Goal: Task Accomplishment & Management: Manage account settings

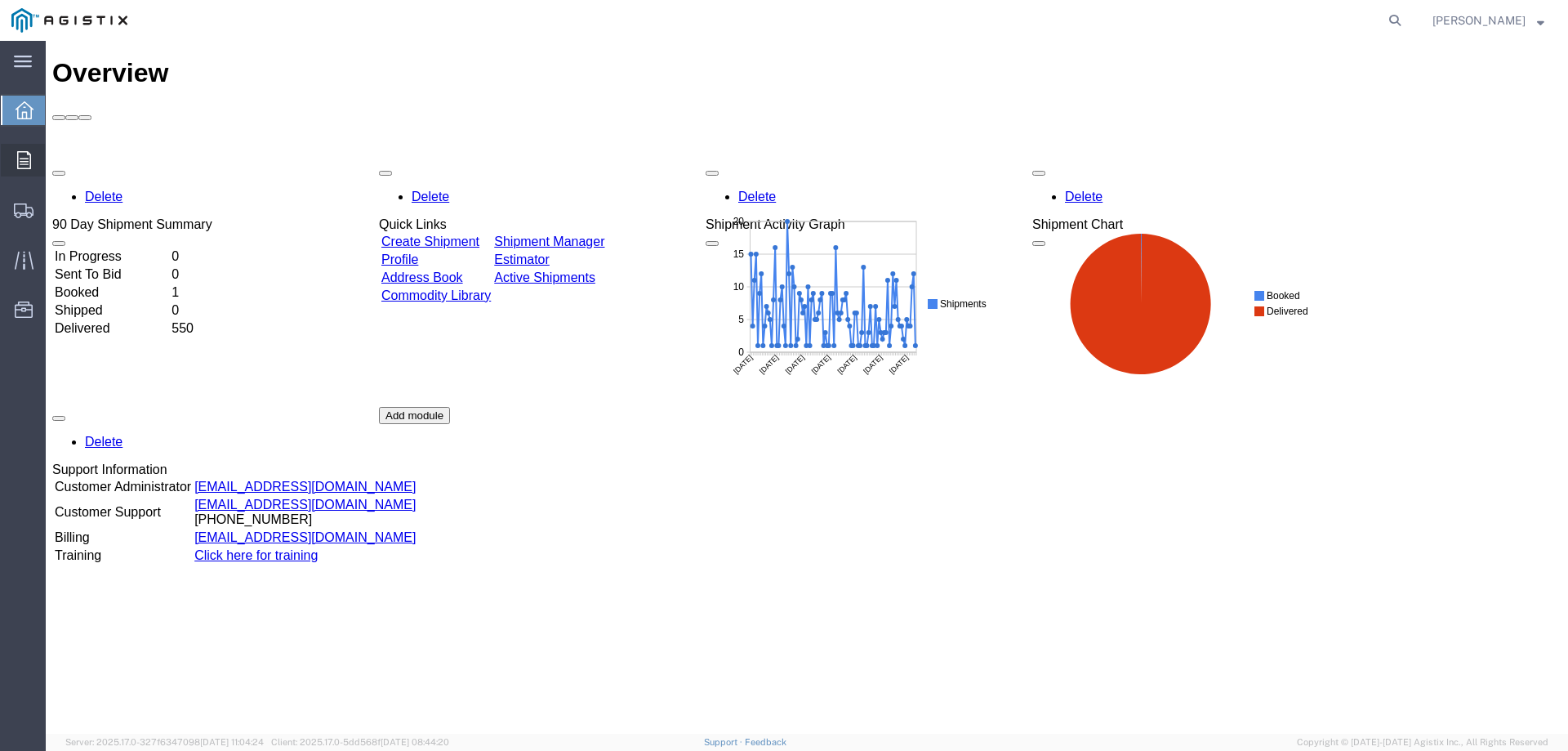
click at [26, 163] on icon at bounding box center [24, 160] width 14 height 18
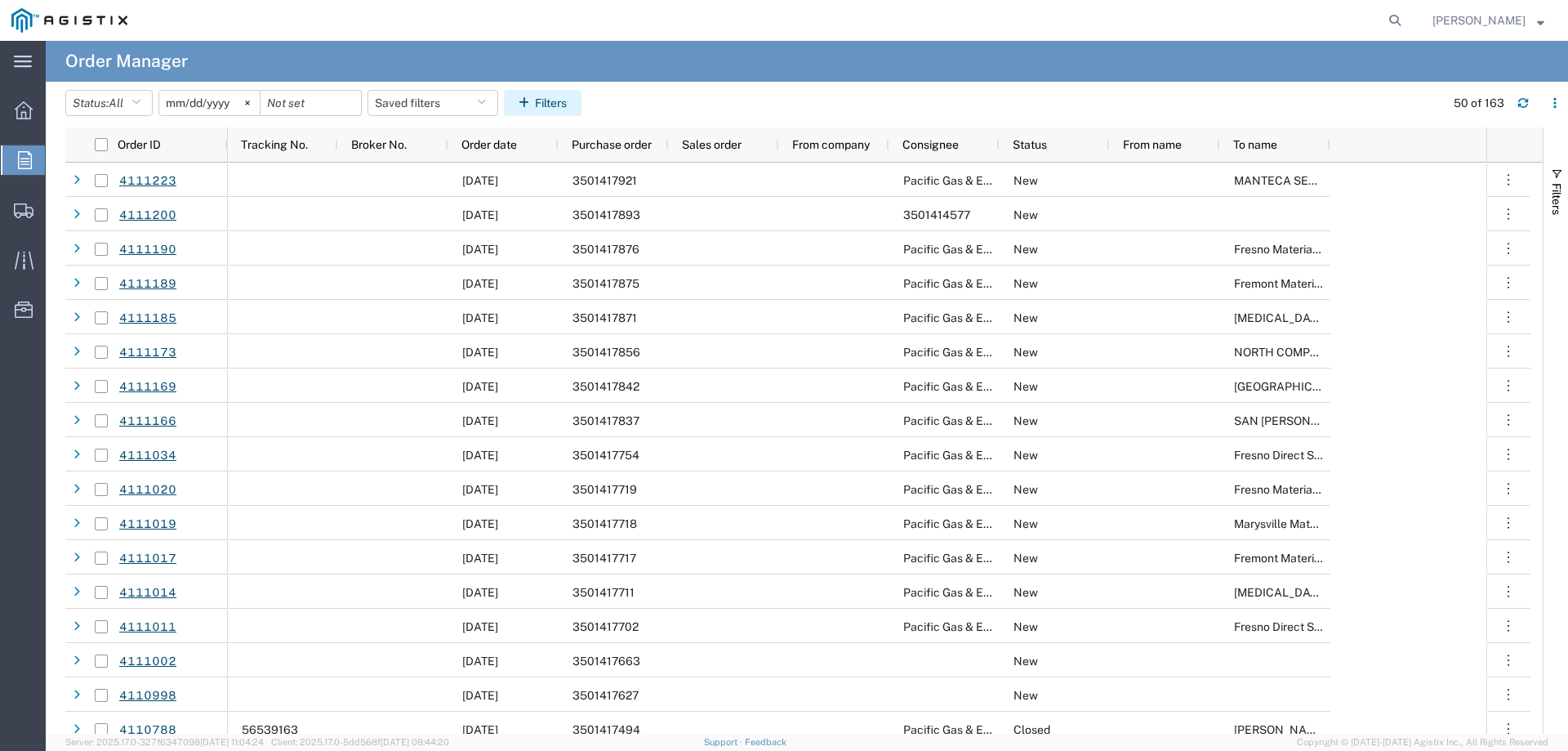
click at [557, 102] on button "Filters" at bounding box center [543, 102] width 78 height 26
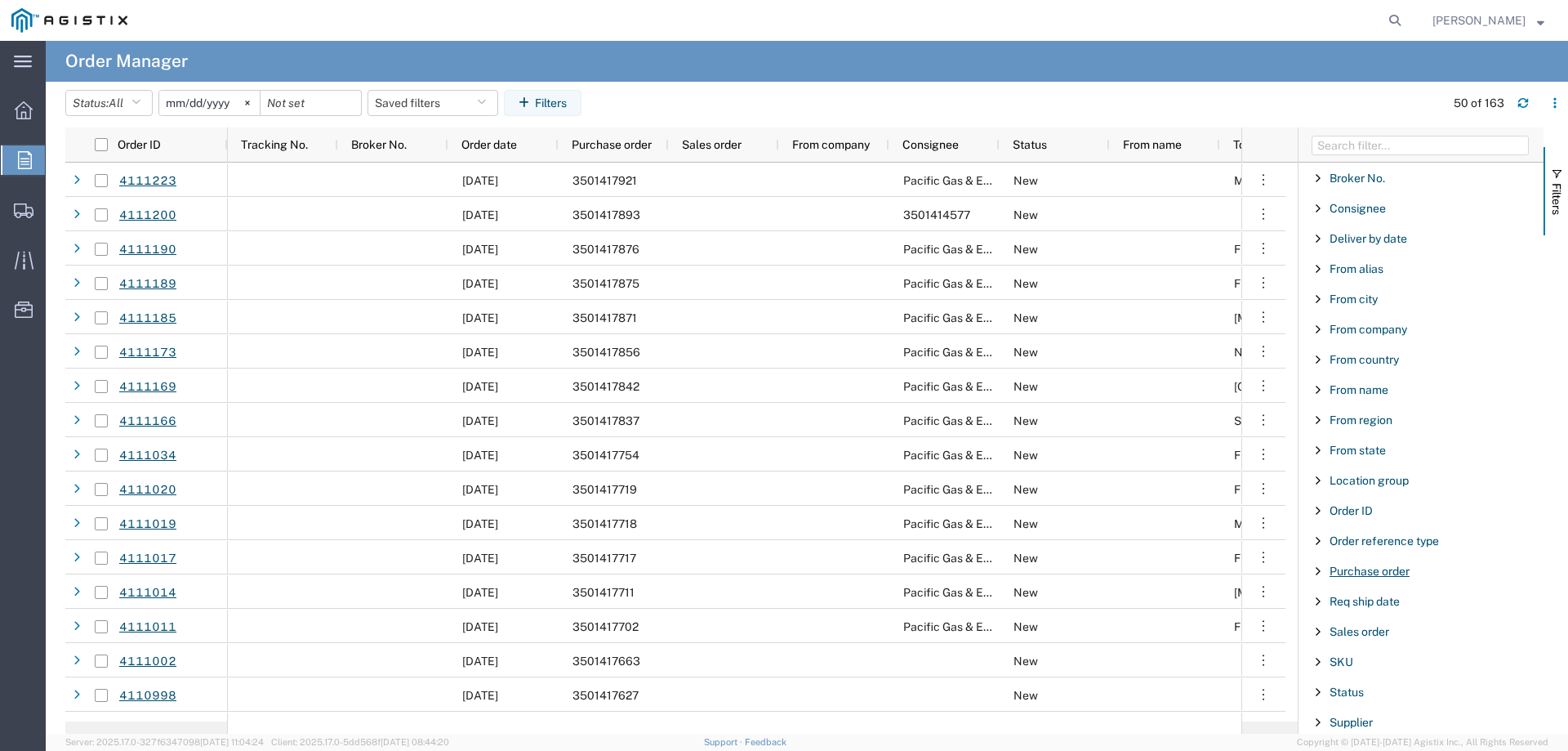
click at [1359, 570] on span "Purchase order" at bounding box center [1370, 570] width 80 height 13
click at [1352, 634] on input "Filter Value" at bounding box center [1427, 640] width 214 height 20
click at [1351, 639] on input "Filter Value" at bounding box center [1427, 640] width 214 height 20
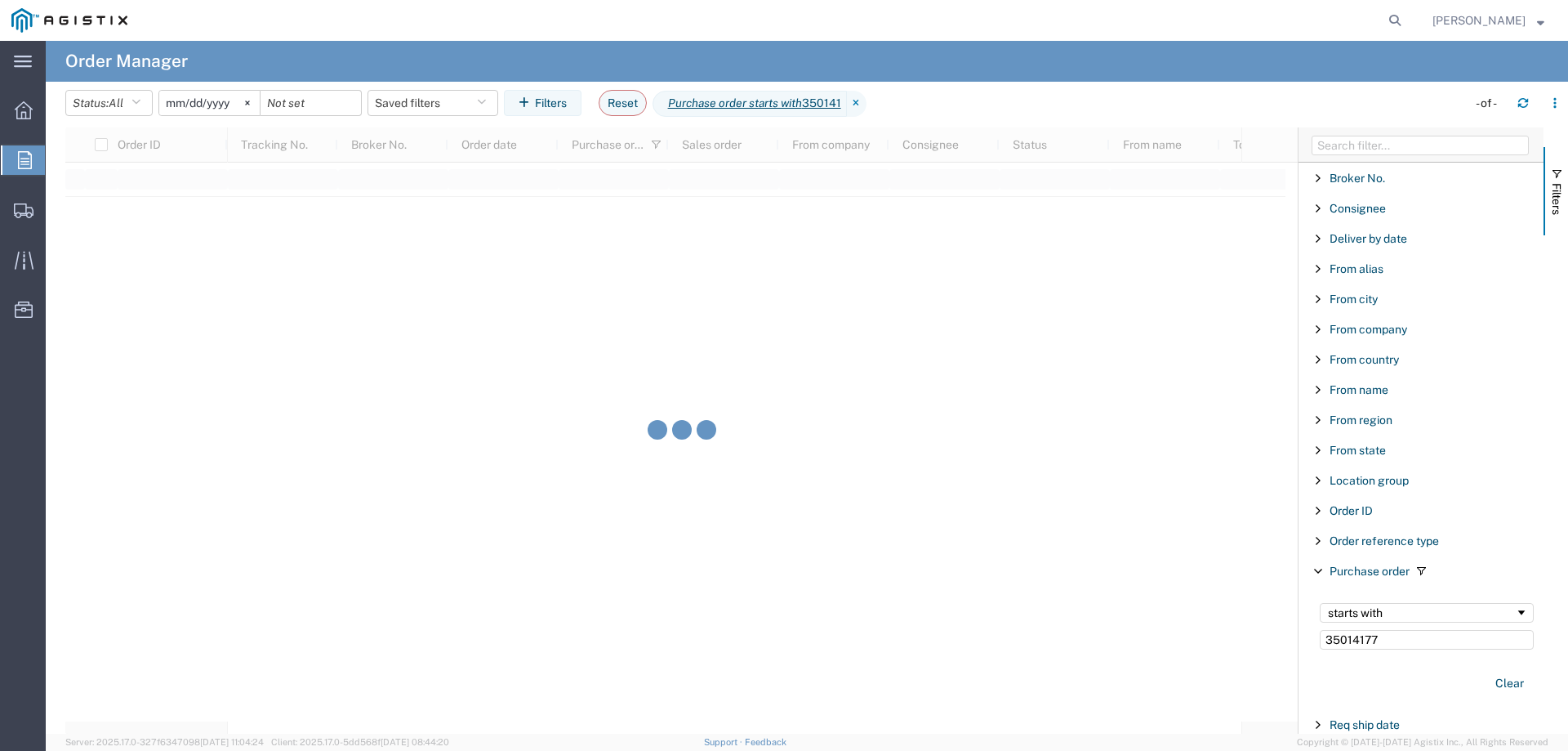
type input "35014177"
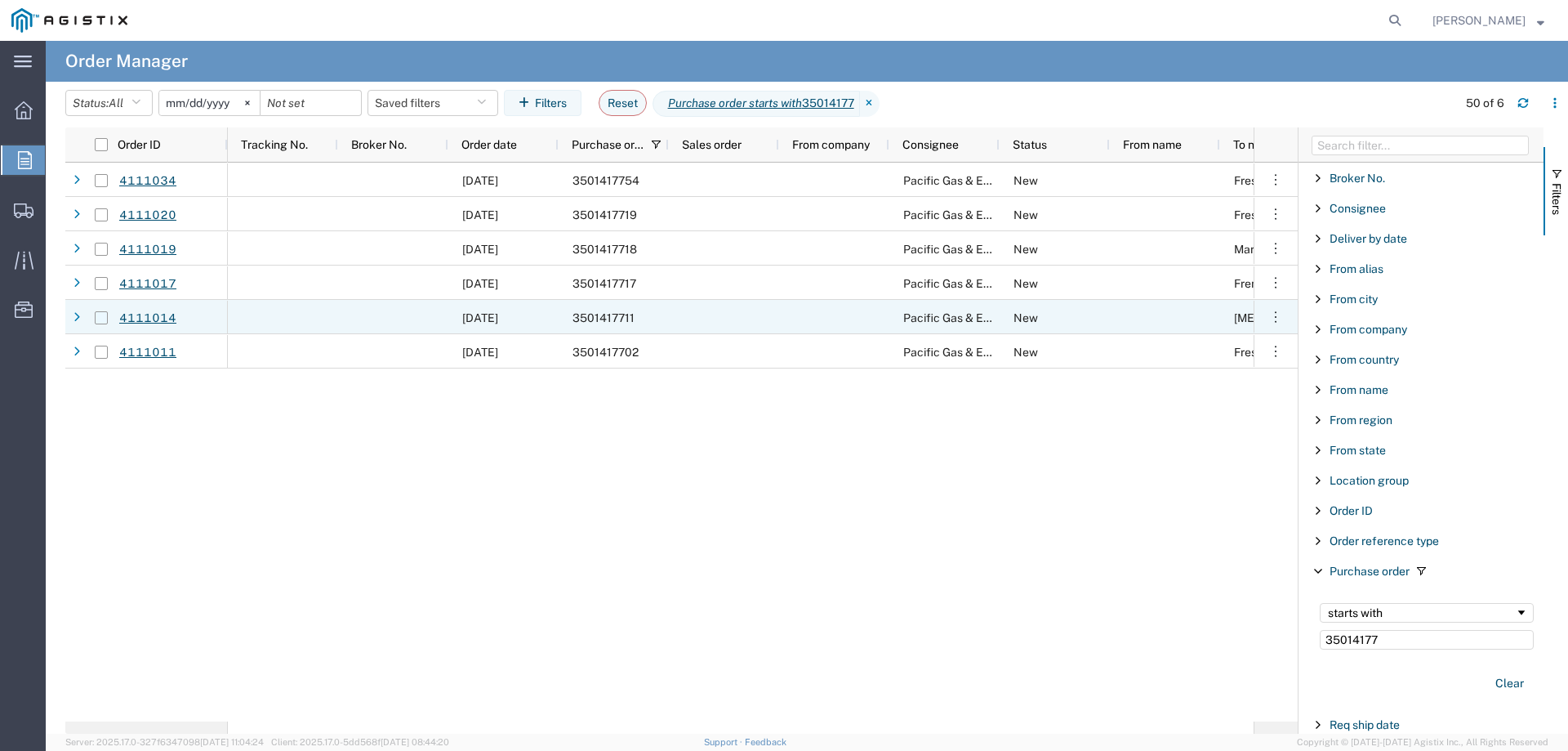
click at [102, 317] on input "Press Space to toggle row selection (unchecked)" at bounding box center [101, 317] width 13 height 13
checkbox input "true"
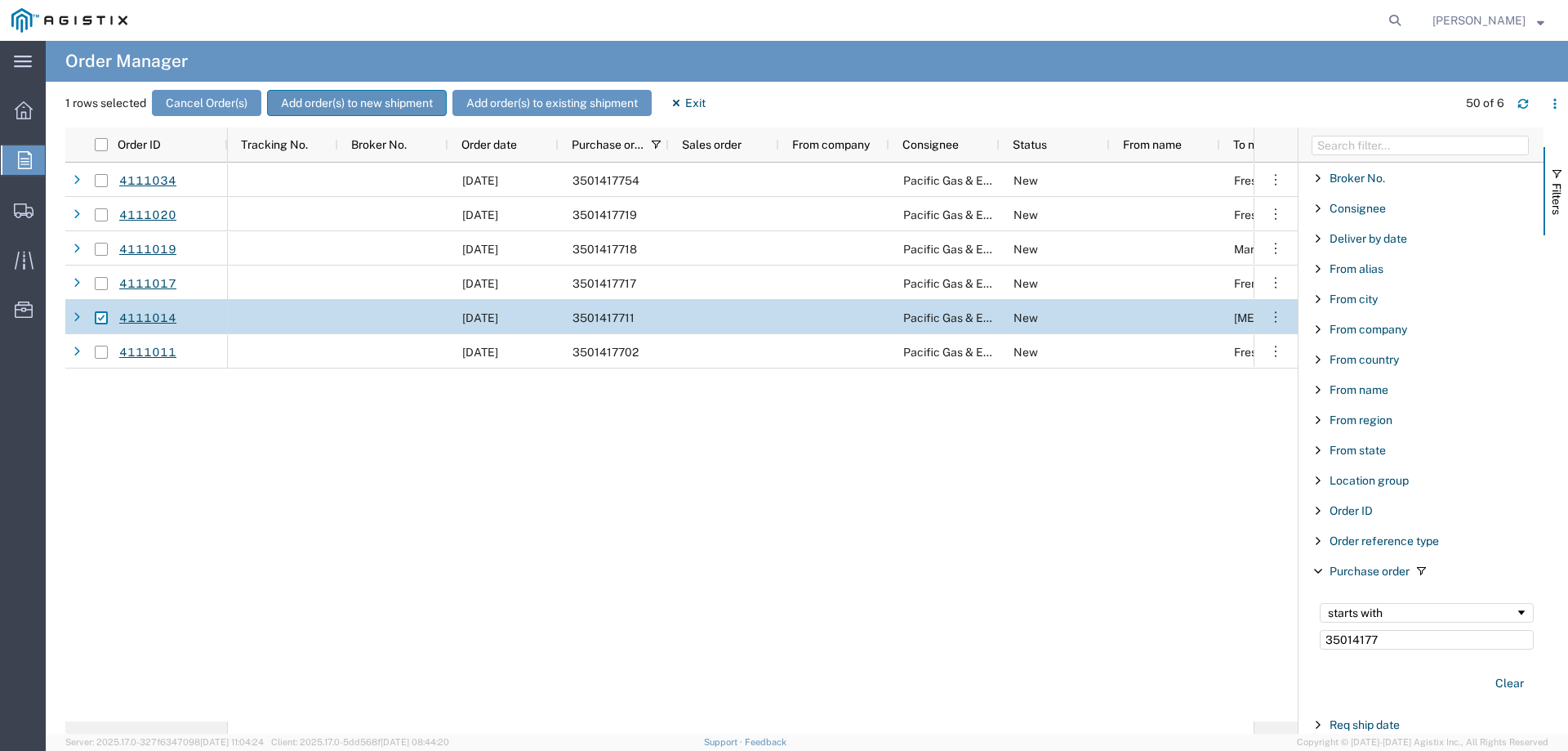
click at [313, 111] on button "Add order(s) to new shipment" at bounding box center [357, 102] width 180 height 26
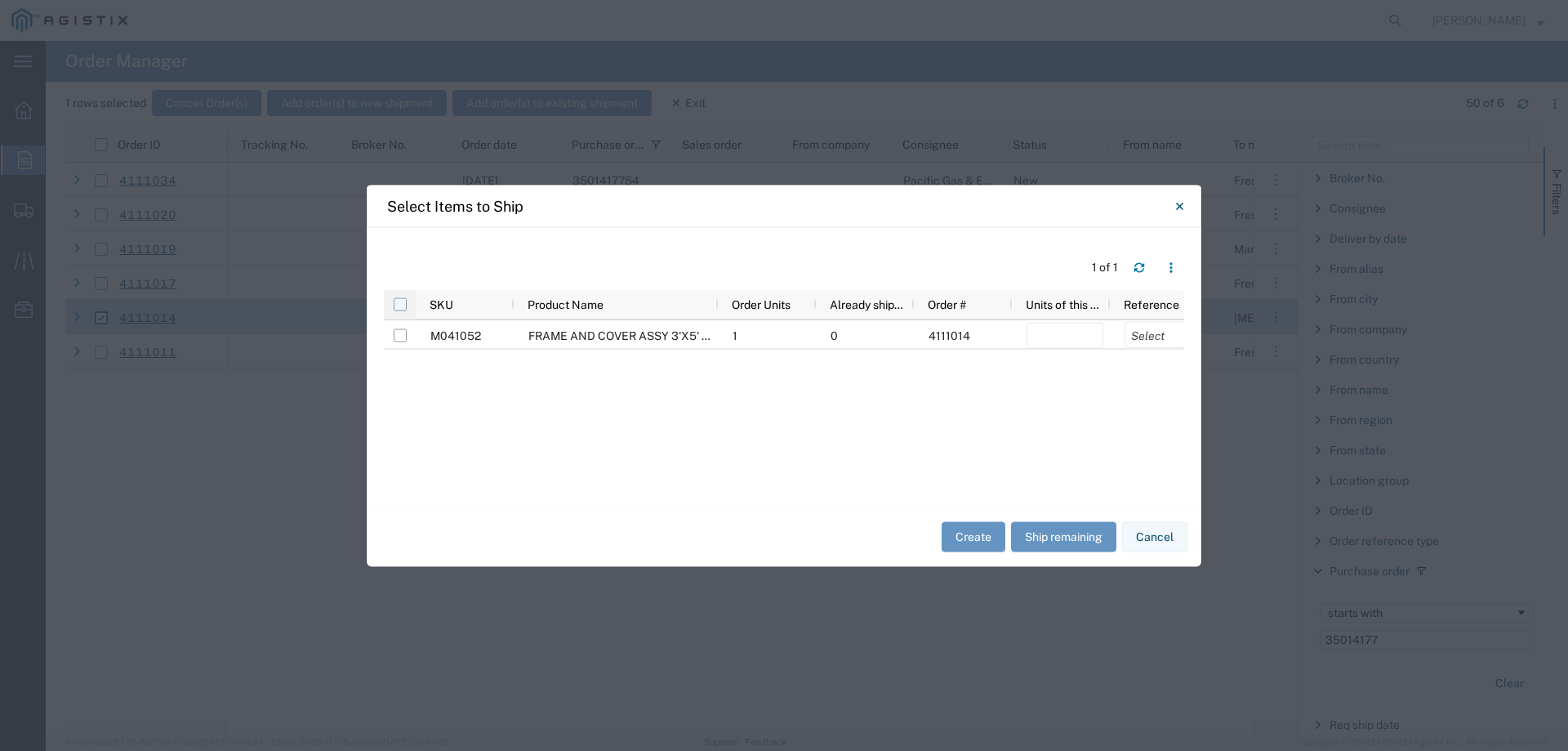
click at [399, 305] on input "checkbox" at bounding box center [400, 304] width 13 height 13
checkbox input "true"
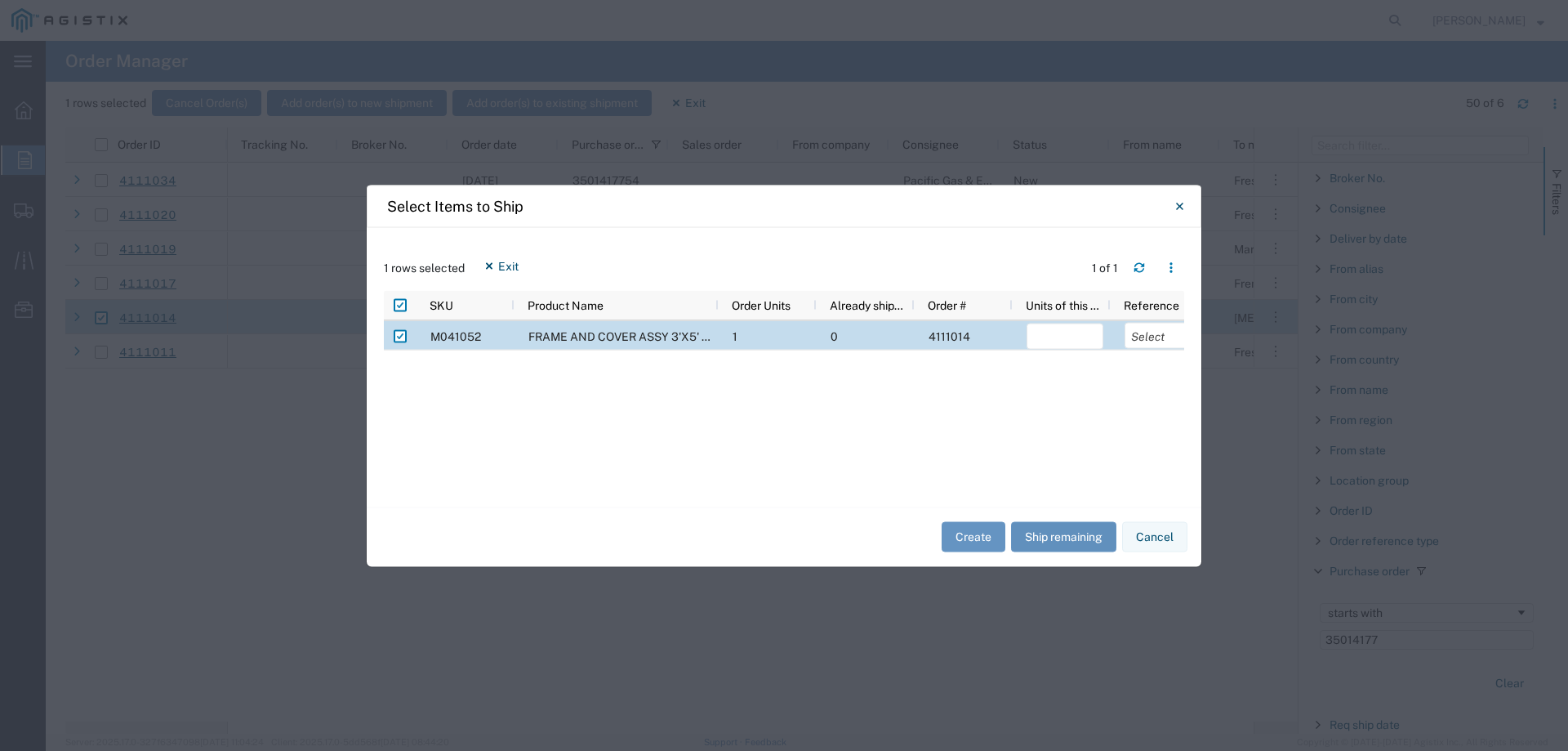
click at [1041, 532] on button "Ship remaining" at bounding box center [1064, 537] width 105 height 30
type input "1"
drag, startPoint x: 511, startPoint y: 306, endPoint x: 486, endPoint y: 307, distance: 25.0
click at [486, 307] on div at bounding box center [487, 304] width 6 height 29
drag, startPoint x: 788, startPoint y: 309, endPoint x: 772, endPoint y: 309, distance: 16.0
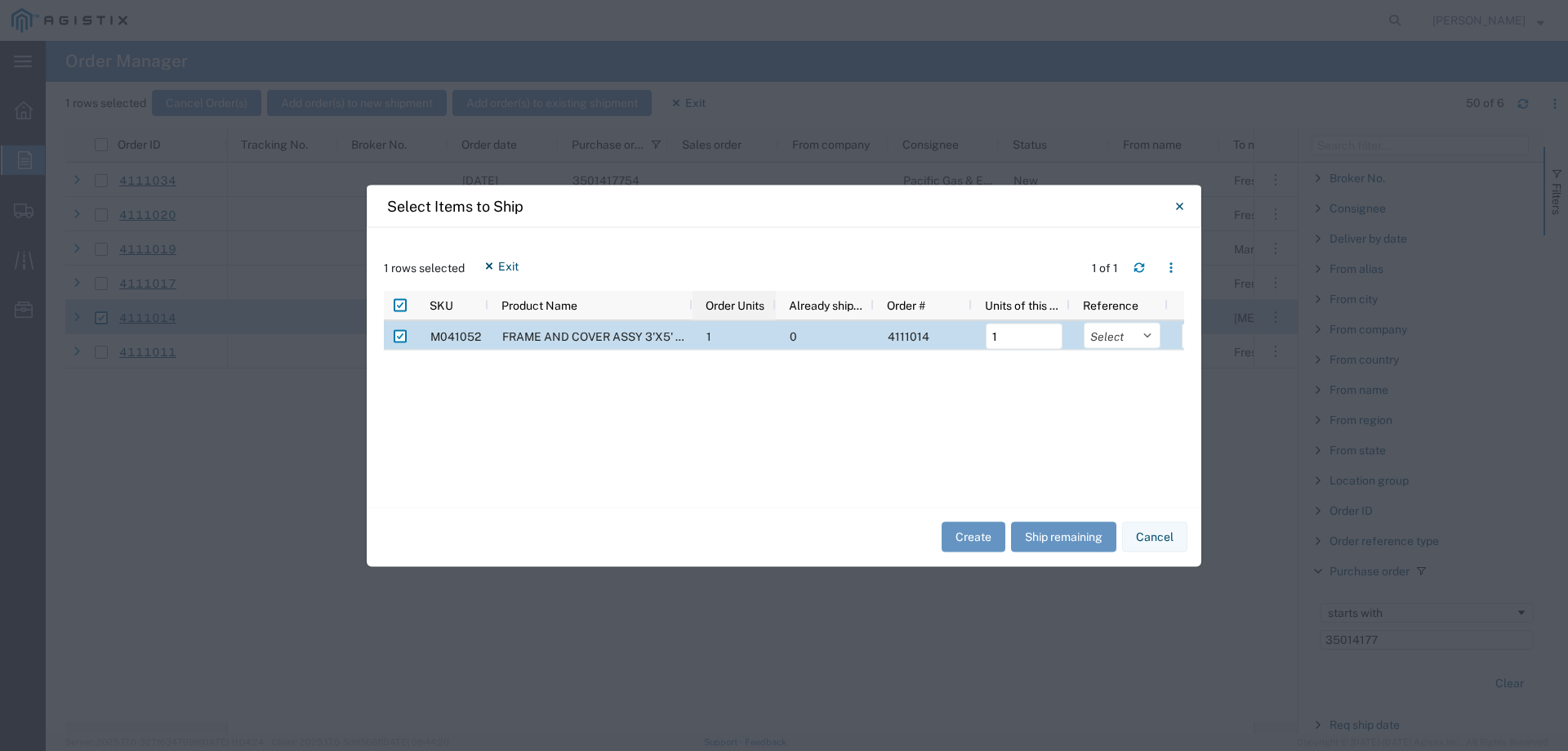
click at [772, 309] on div at bounding box center [774, 304] width 6 height 29
drag, startPoint x: 871, startPoint y: 307, endPoint x: 861, endPoint y: 309, distance: 10.2
click at [862, 309] on div at bounding box center [864, 304] width 6 height 29
click at [1107, 339] on select "Select Purchase Order Delivery Number" at bounding box center [1112, 334] width 77 height 26
select select "PURCHORD"
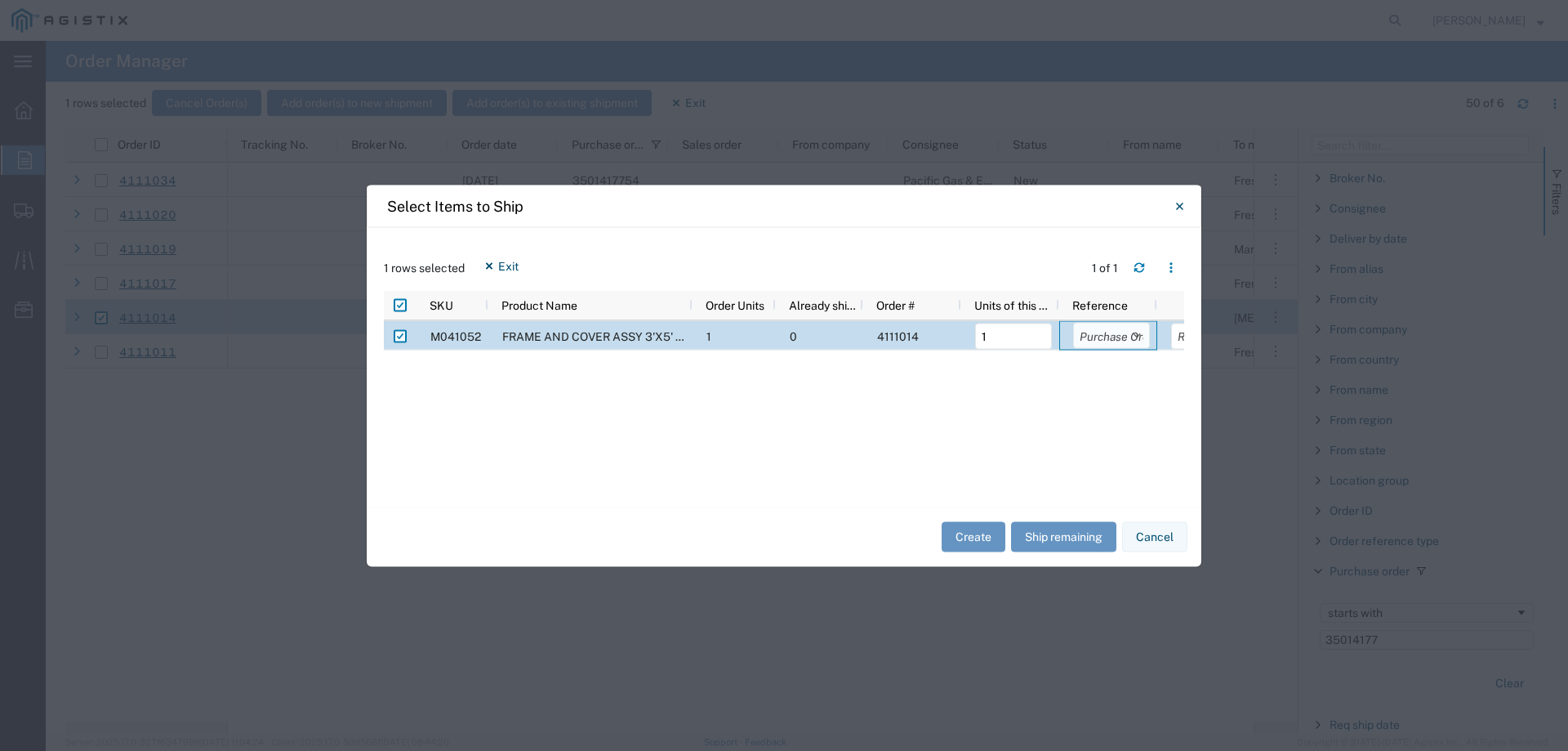
click at [1074, 322] on select "Select Purchase Order Delivery Number" at bounding box center [1112, 334] width 77 height 26
click at [976, 536] on button "Create" at bounding box center [974, 537] width 64 height 30
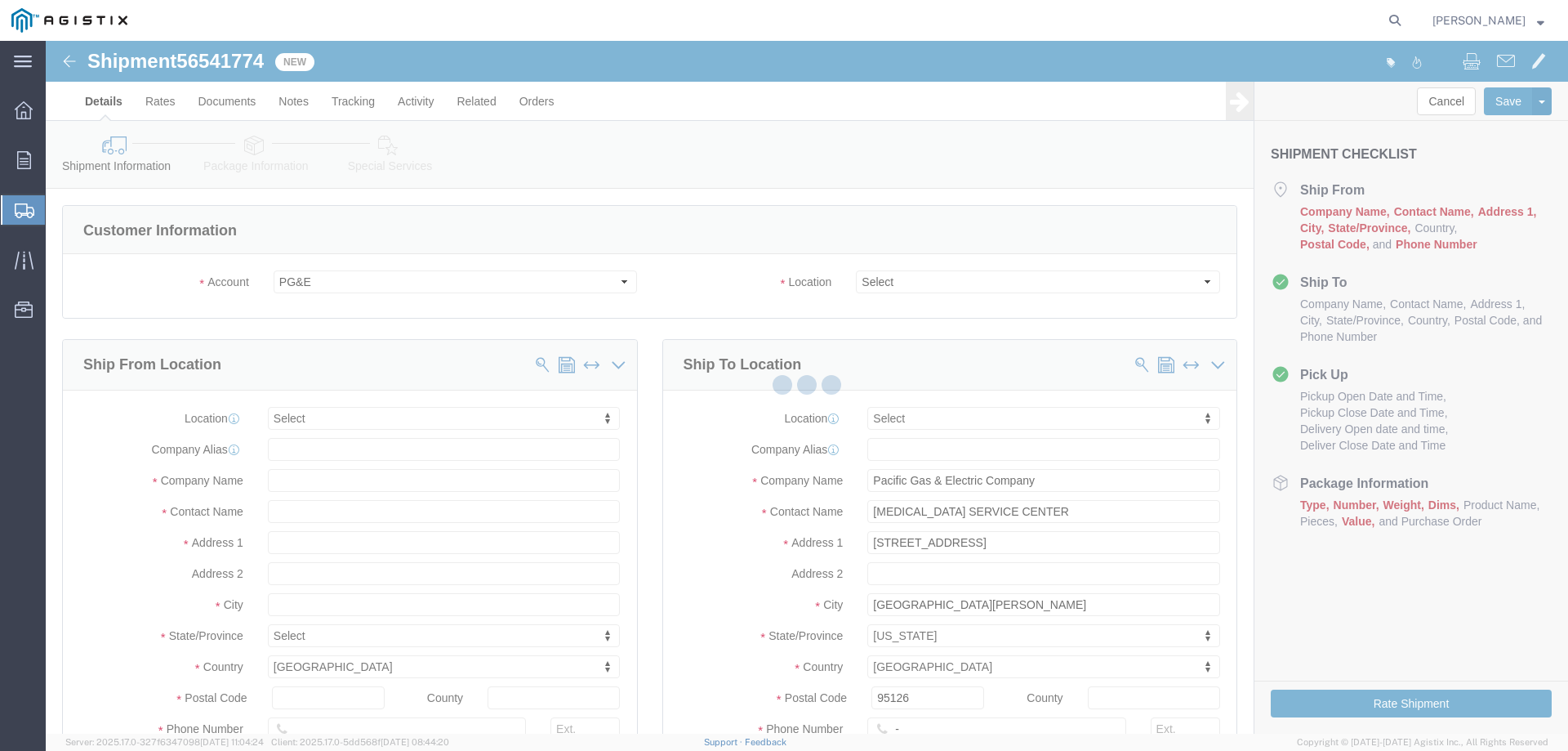
select select
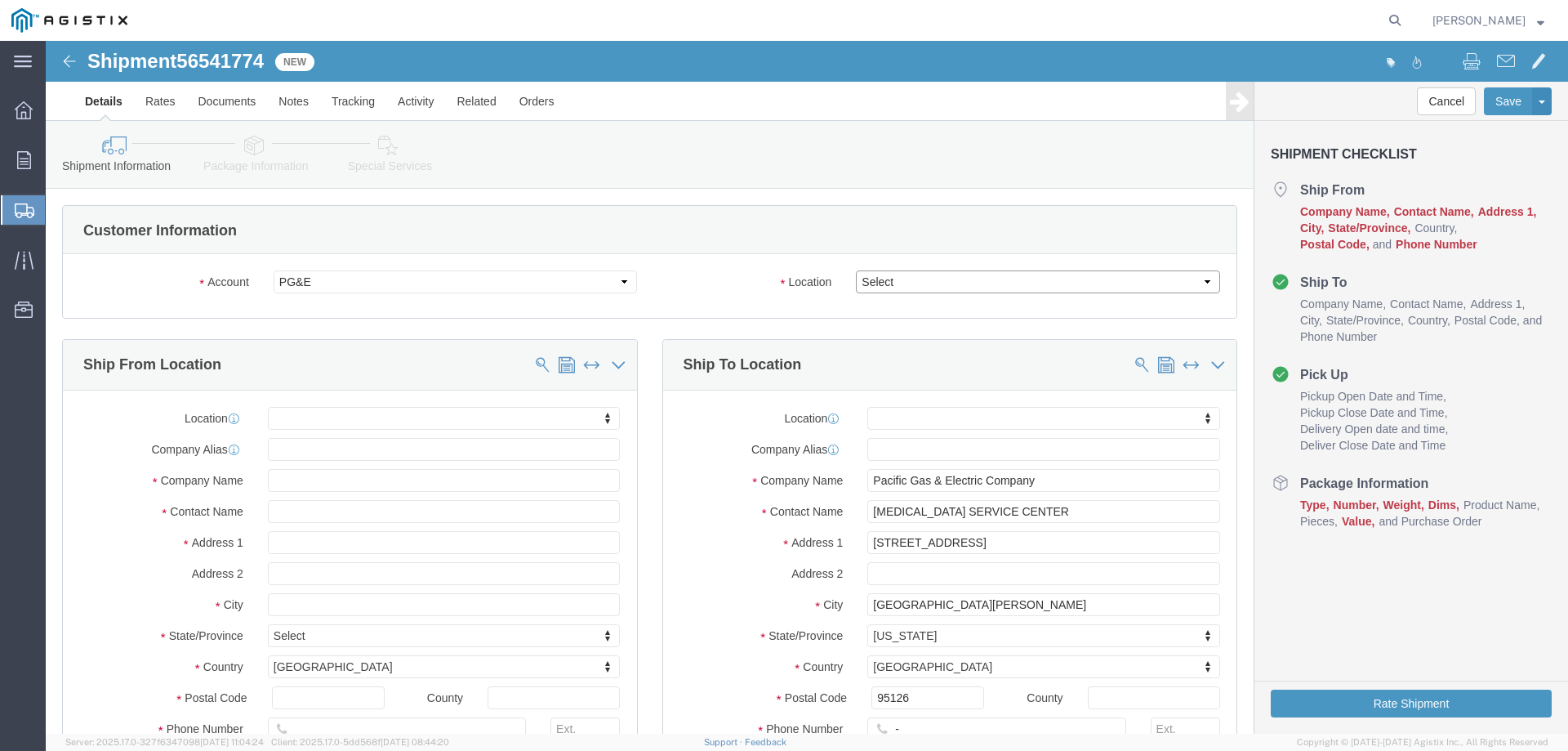
click select "Select All Others [GEOGRAPHIC_DATA] [GEOGRAPHIC_DATA] [GEOGRAPHIC_DATA] [GEOGRA…"
select select "23082"
click select "Select All Others [GEOGRAPHIC_DATA] [GEOGRAPHIC_DATA] [GEOGRAPHIC_DATA] [GEOGRA…"
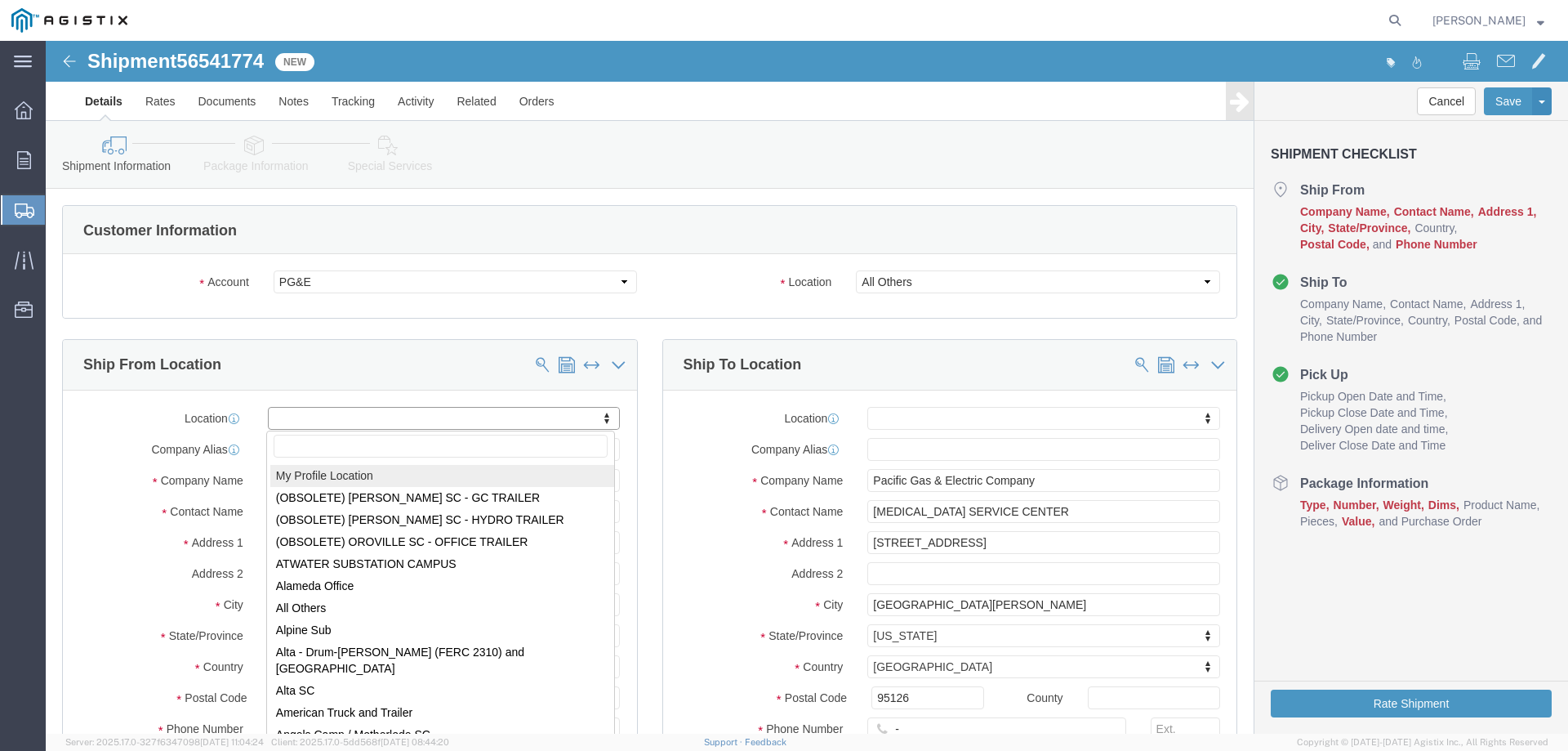
select select "MYPROFILE"
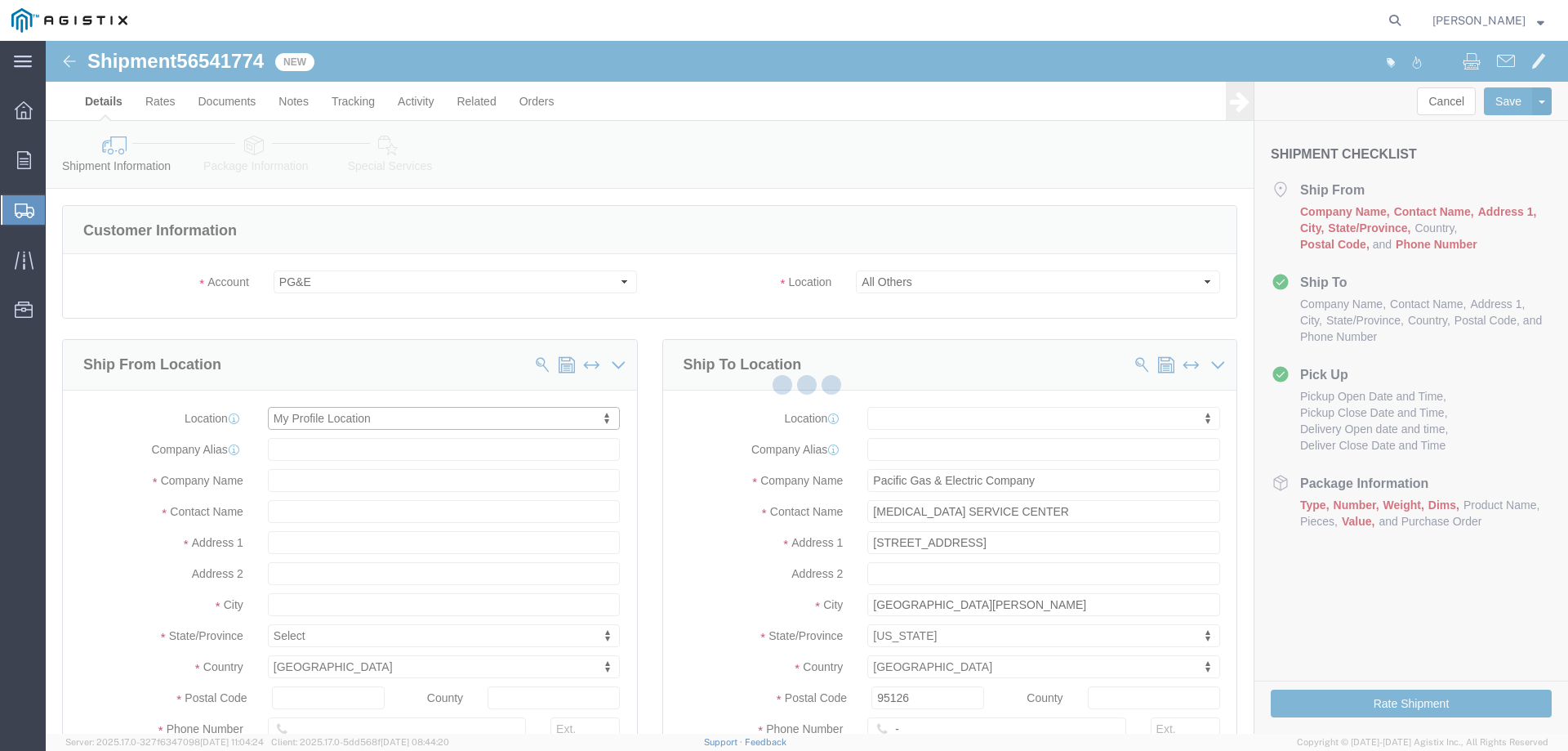
select select "CA"
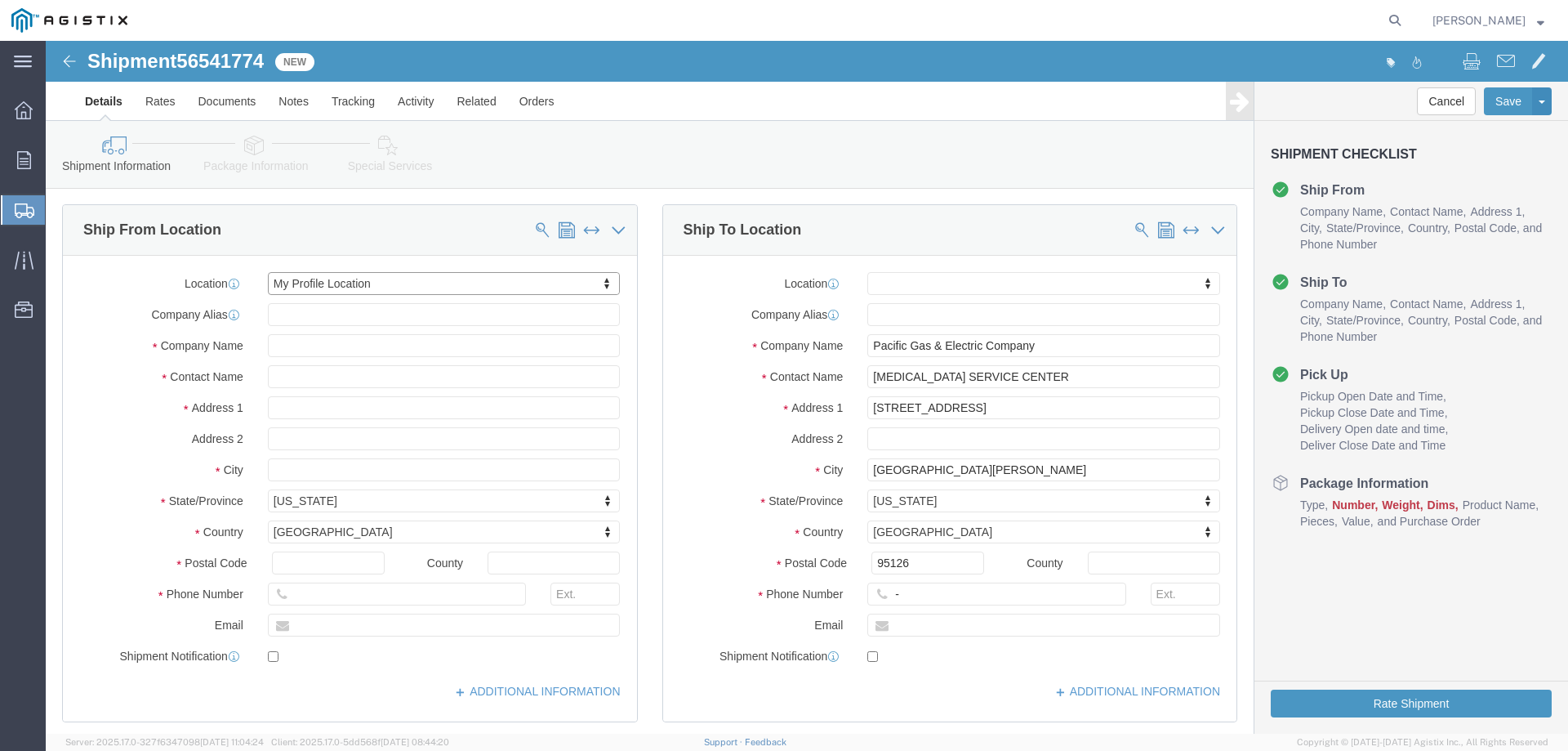
scroll to position [163, 0]
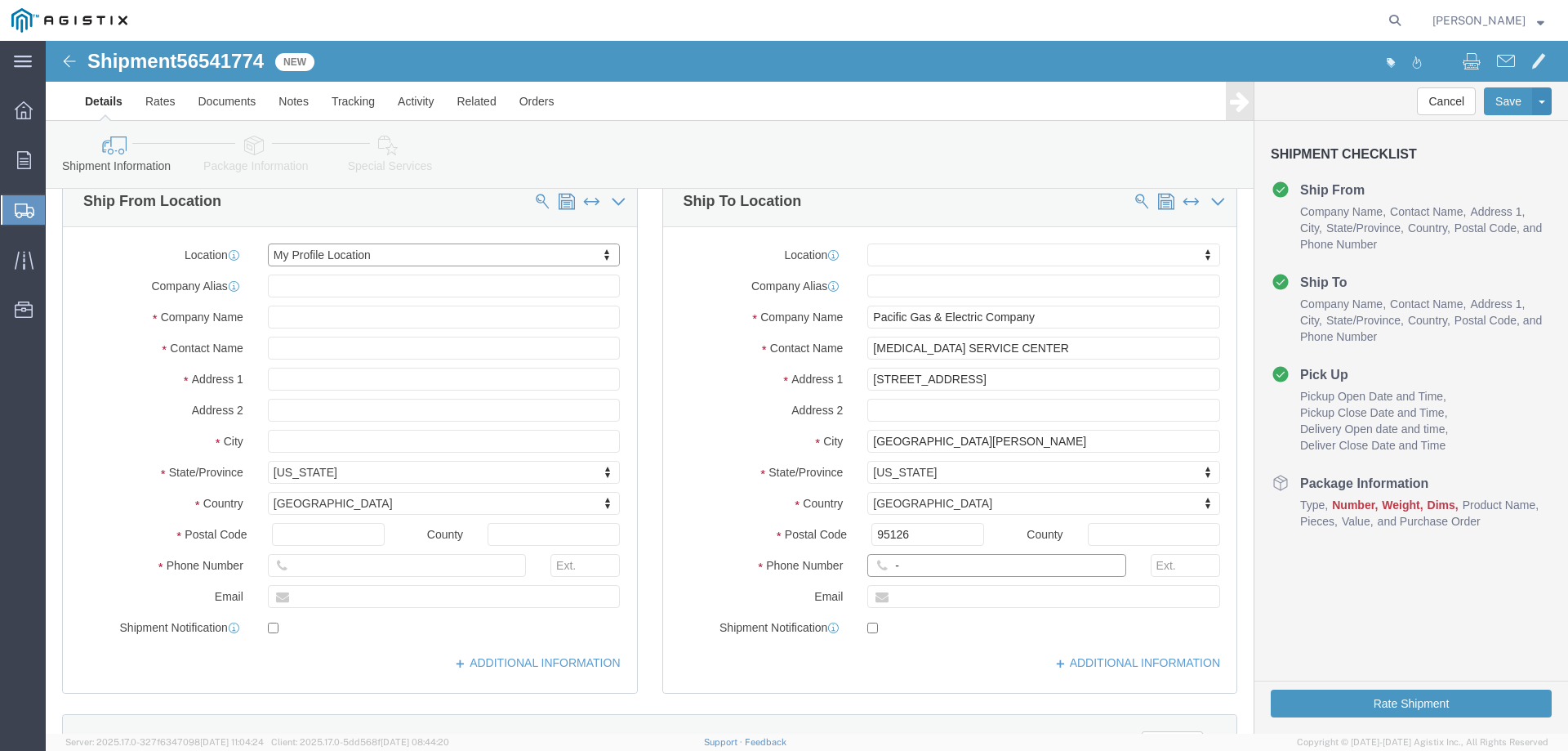
click input "-"
type input "123-456-7891"
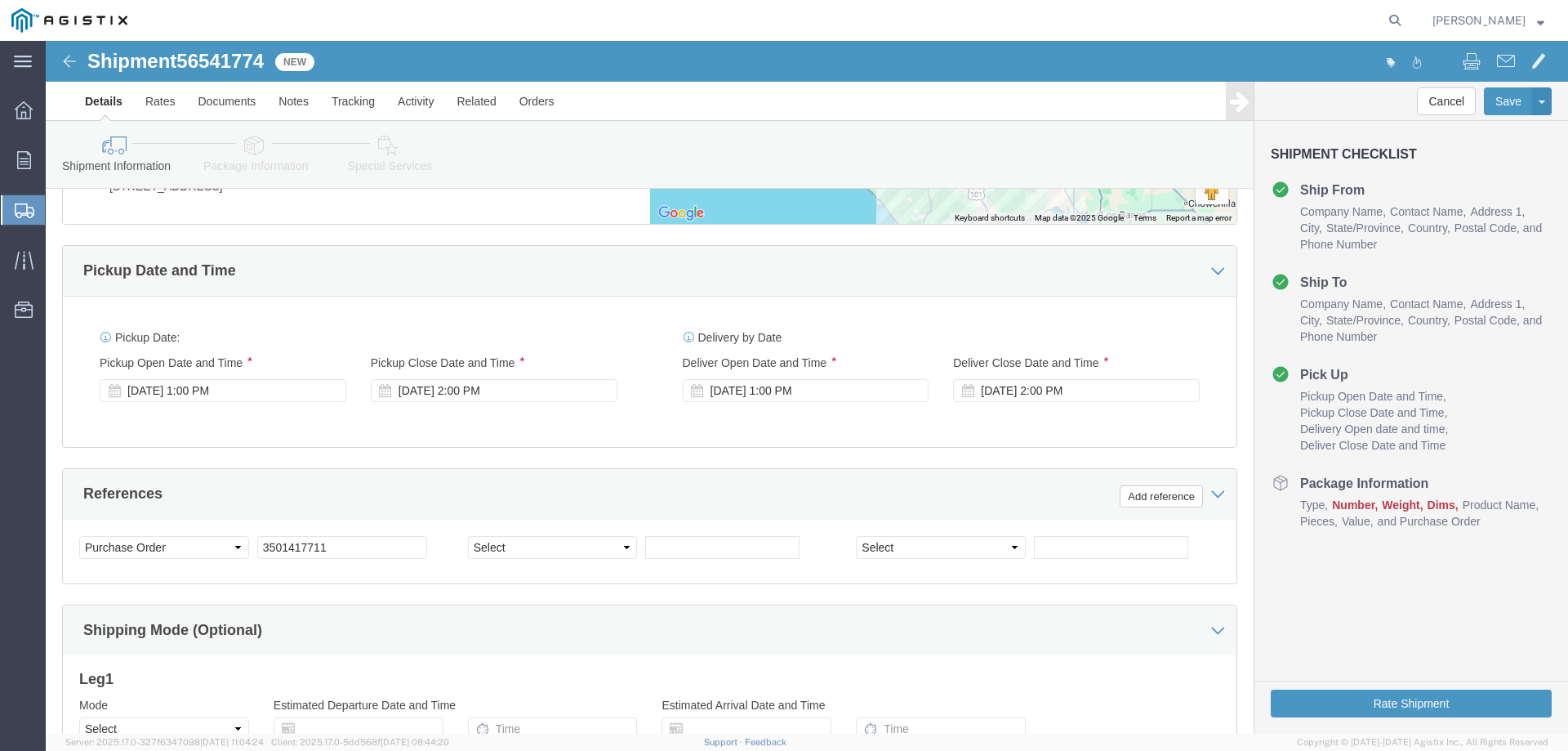
scroll to position [1103, 0]
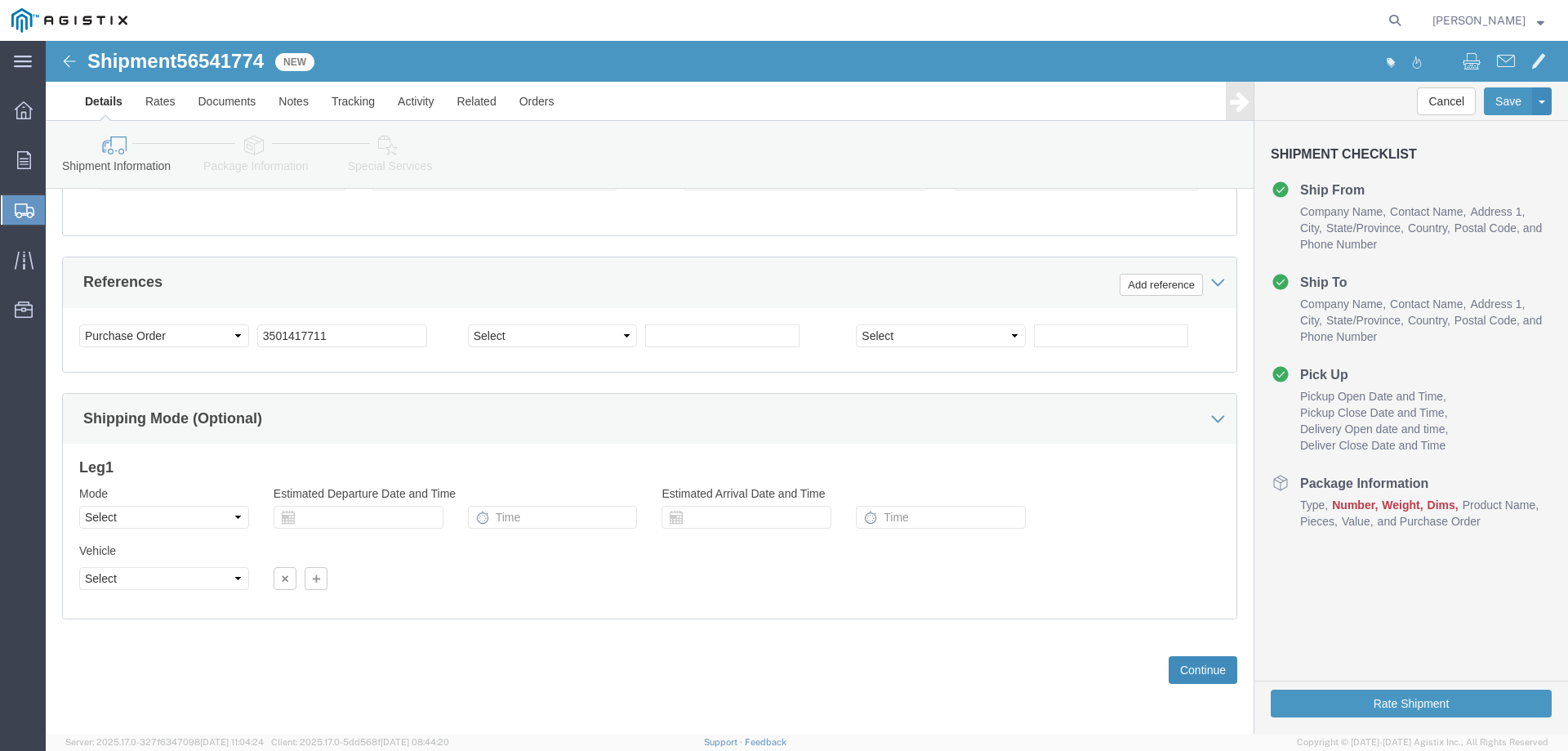
click button "Continue"
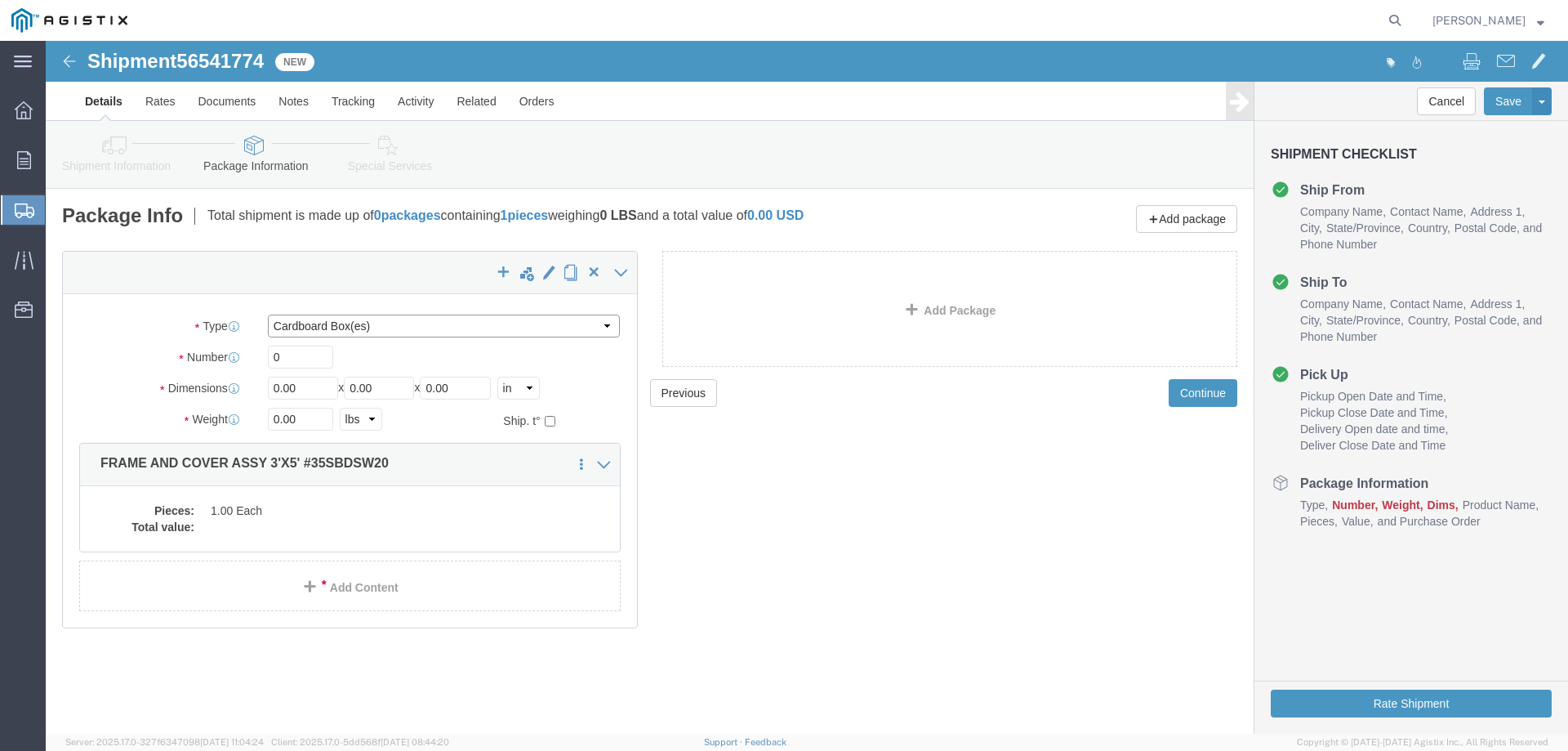
click select "Select Bulk Bundle(s) Cardboard Box(es) Carton(s) Crate(s) Drum(s) (Fiberboard)…"
select select "YRPK"
click select "Select Bulk Bundle(s) Cardboard Box(es) Carton(s) Crate(s) Drum(s) (Fiberboard)…"
drag, startPoint x: 255, startPoint y: 319, endPoint x: 160, endPoint y: 310, distance: 95.4
click div "Number 0"
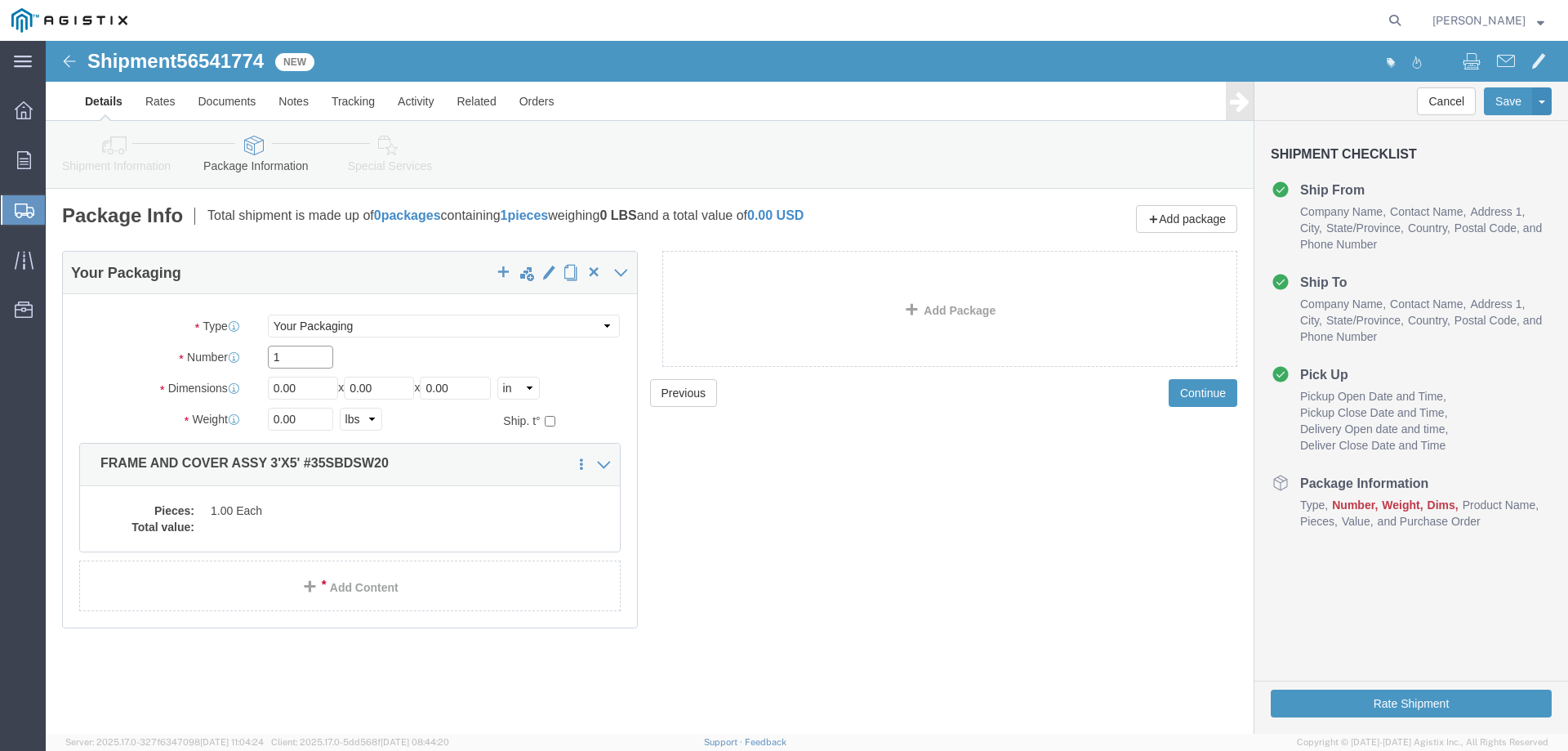
type input "1"
type input "36"
type input "60"
type input "6"
type input "600"
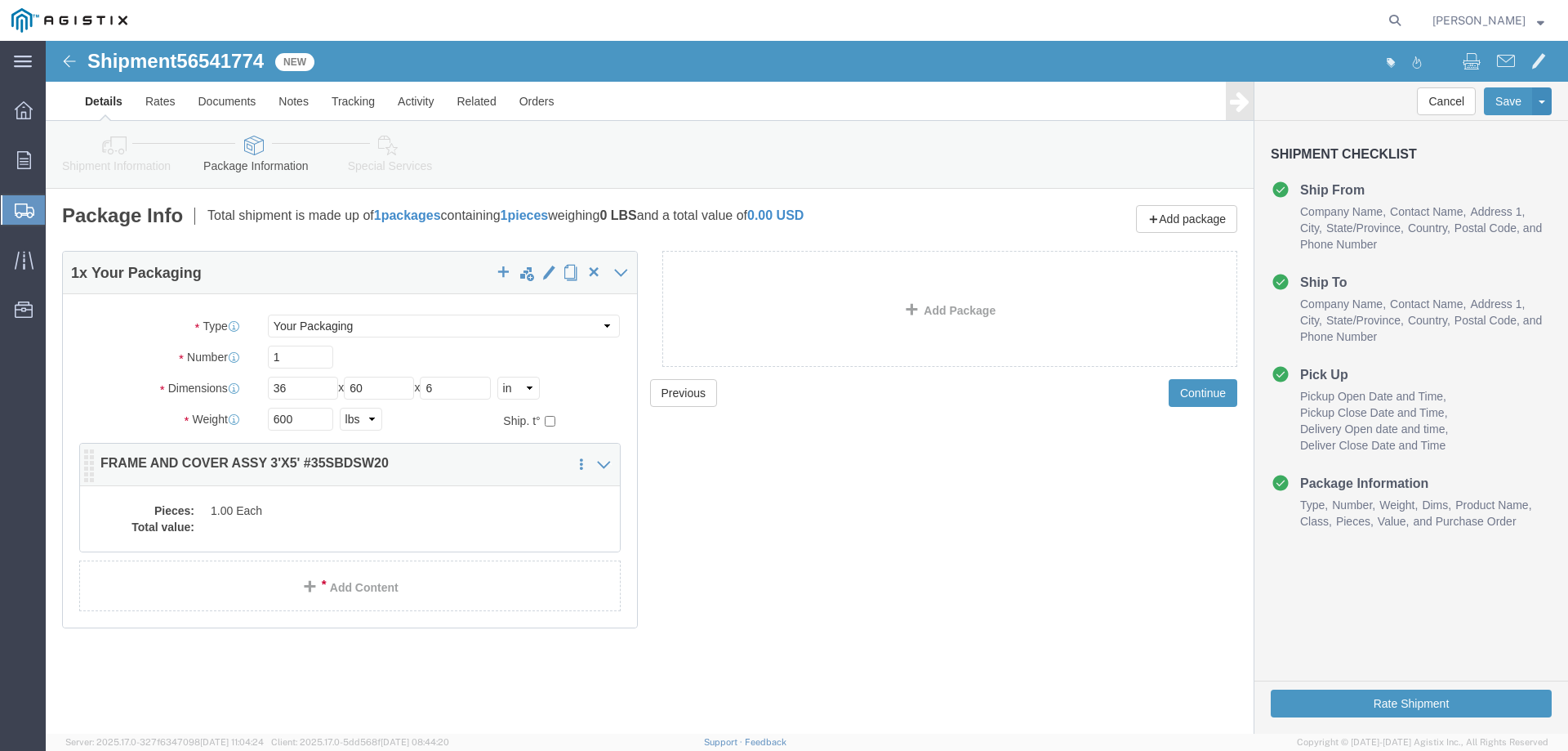
click dd
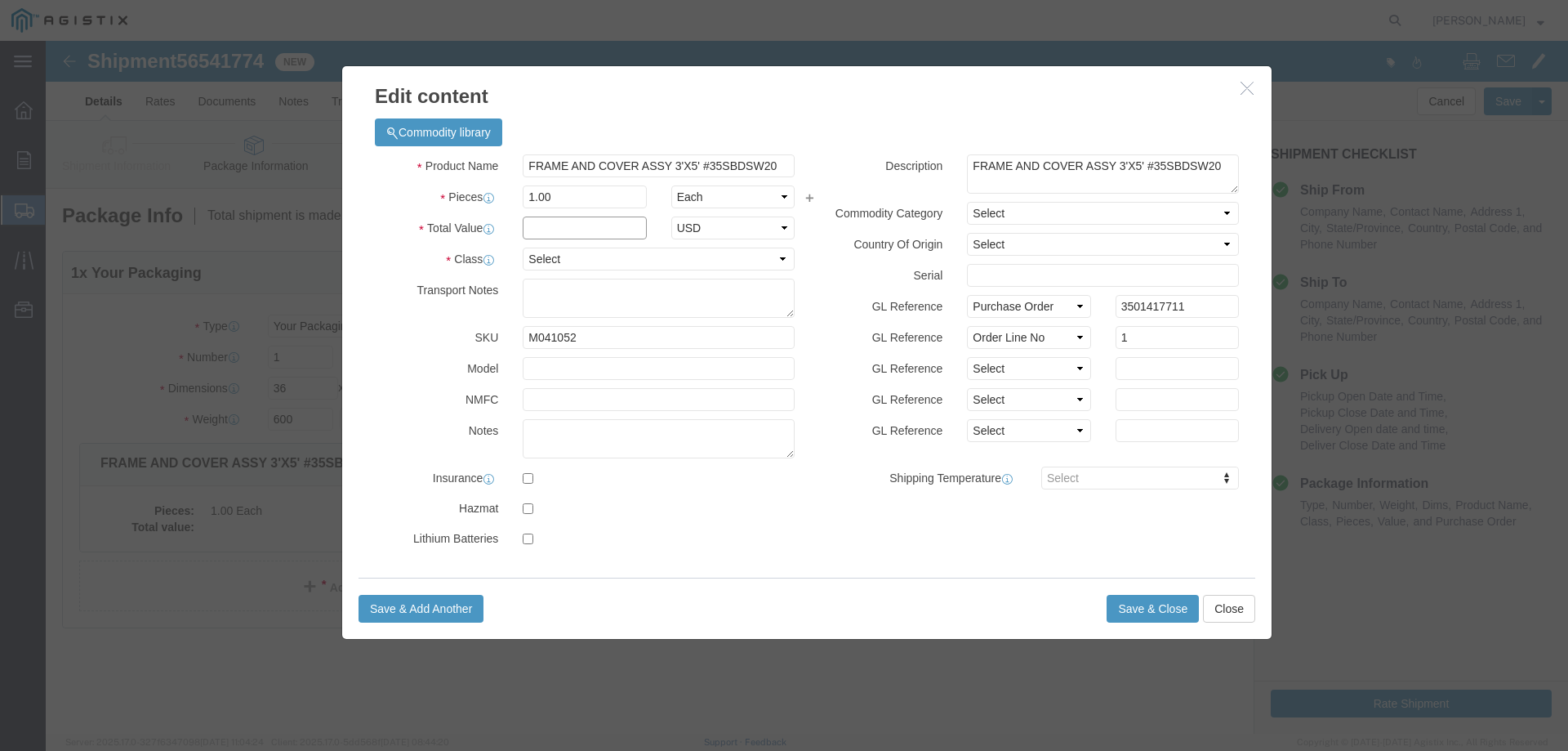
click input "text"
type input "1"
click select "Select 50 55 60 65 70 85 92.5 100 125 175 250 300 400"
select select "55"
click select "Select 50 55 60 65 70 85 92.5 100 125 175 250 300 400"
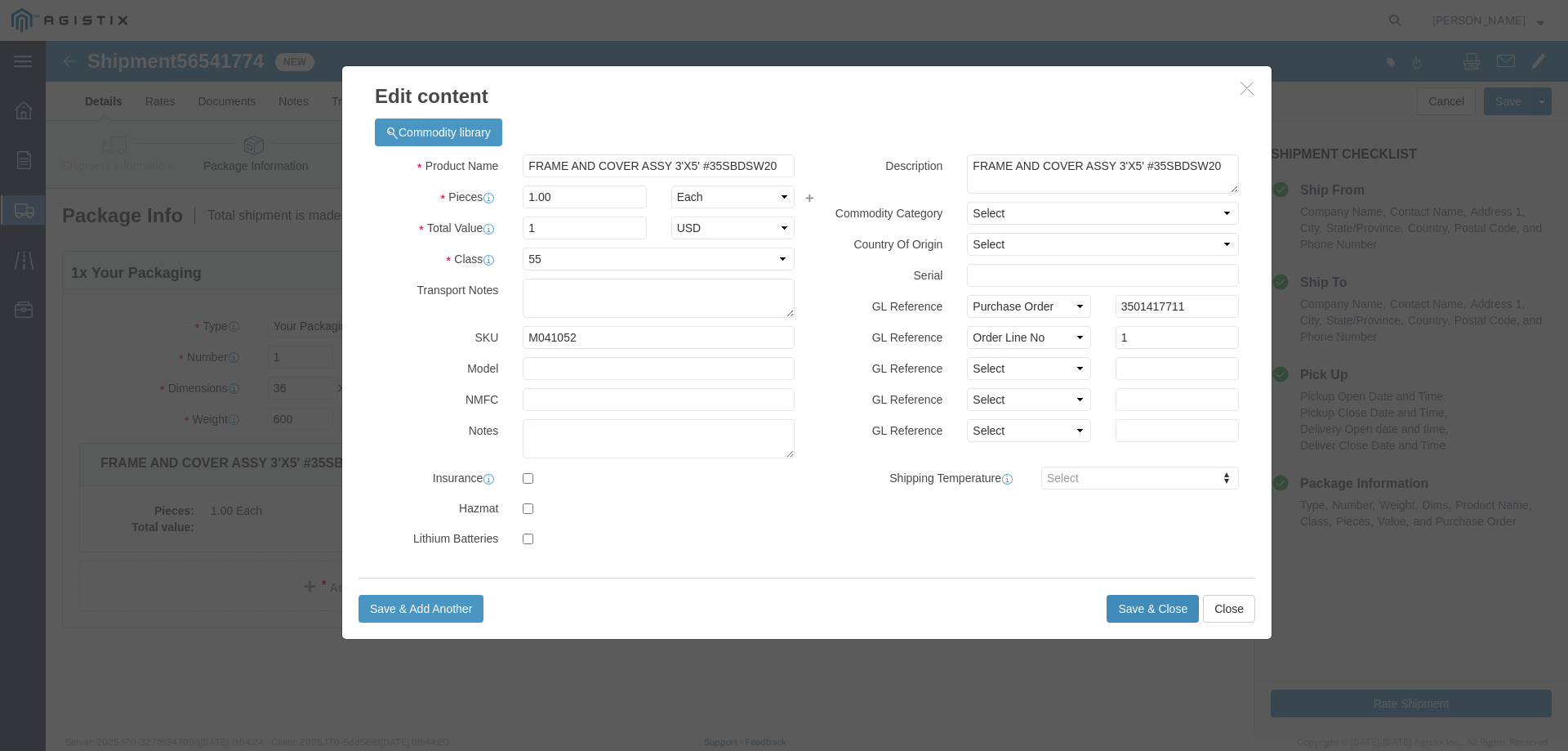
click button "Save & Close"
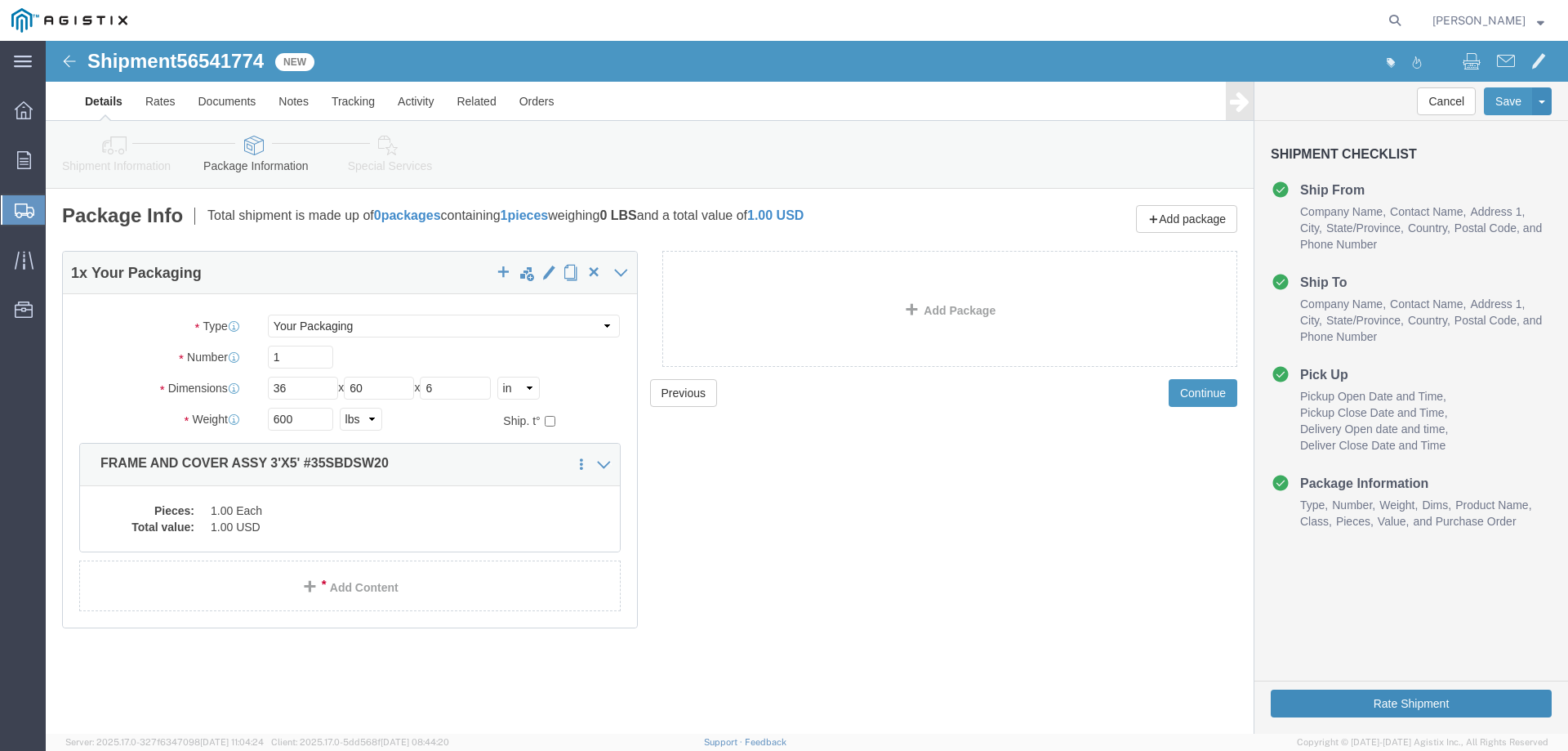
click button "Rate Shipment"
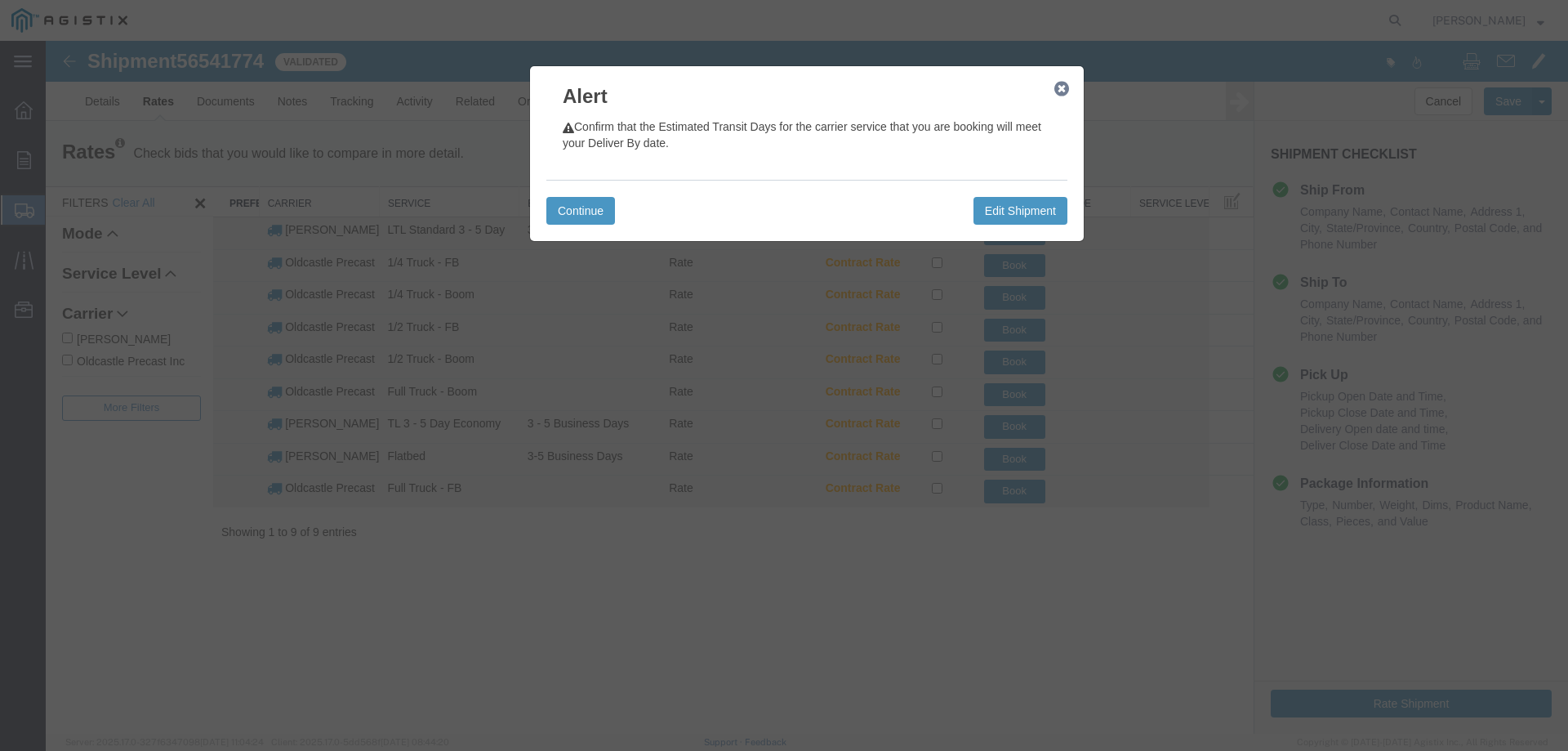
click at [1061, 88] on icon "button" at bounding box center [1062, 89] width 15 height 13
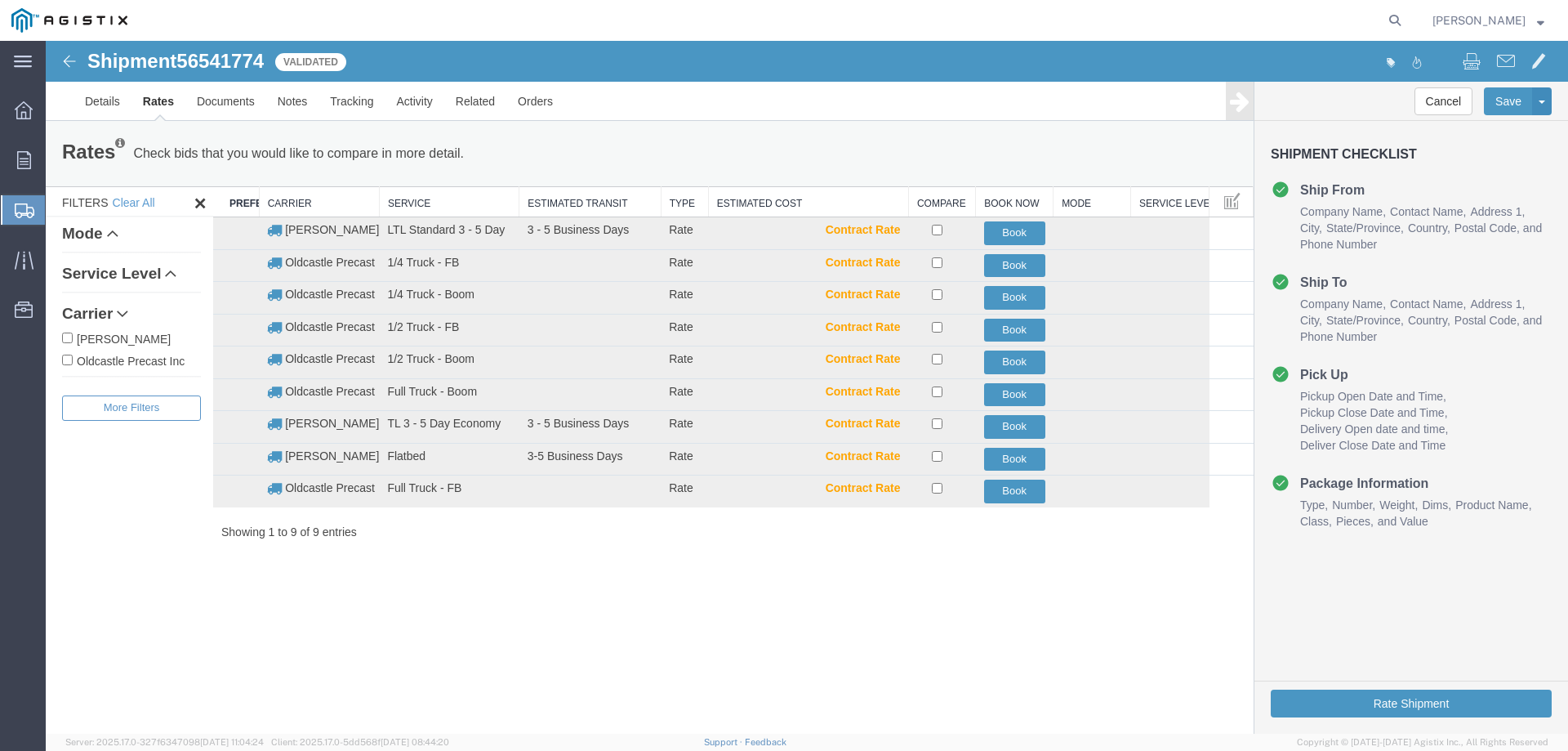
click at [160, 363] on label "Oldcastle Precast Inc" at bounding box center [132, 360] width 139 height 18
click at [73, 363] on input "Oldcastle Precast Inc" at bounding box center [68, 360] width 11 height 11
checkbox input "true"
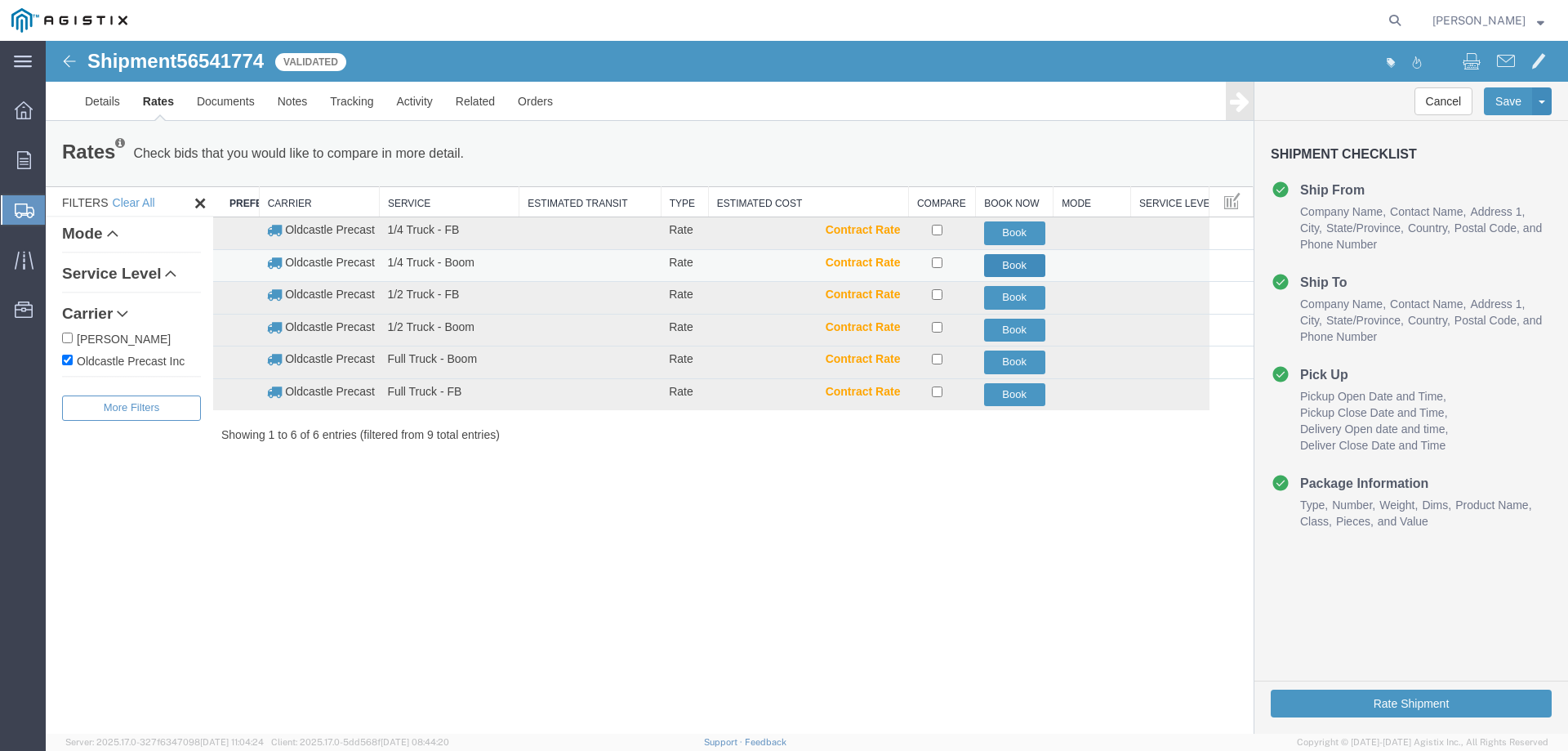
click at [1001, 267] on button "Book" at bounding box center [1015, 265] width 61 height 24
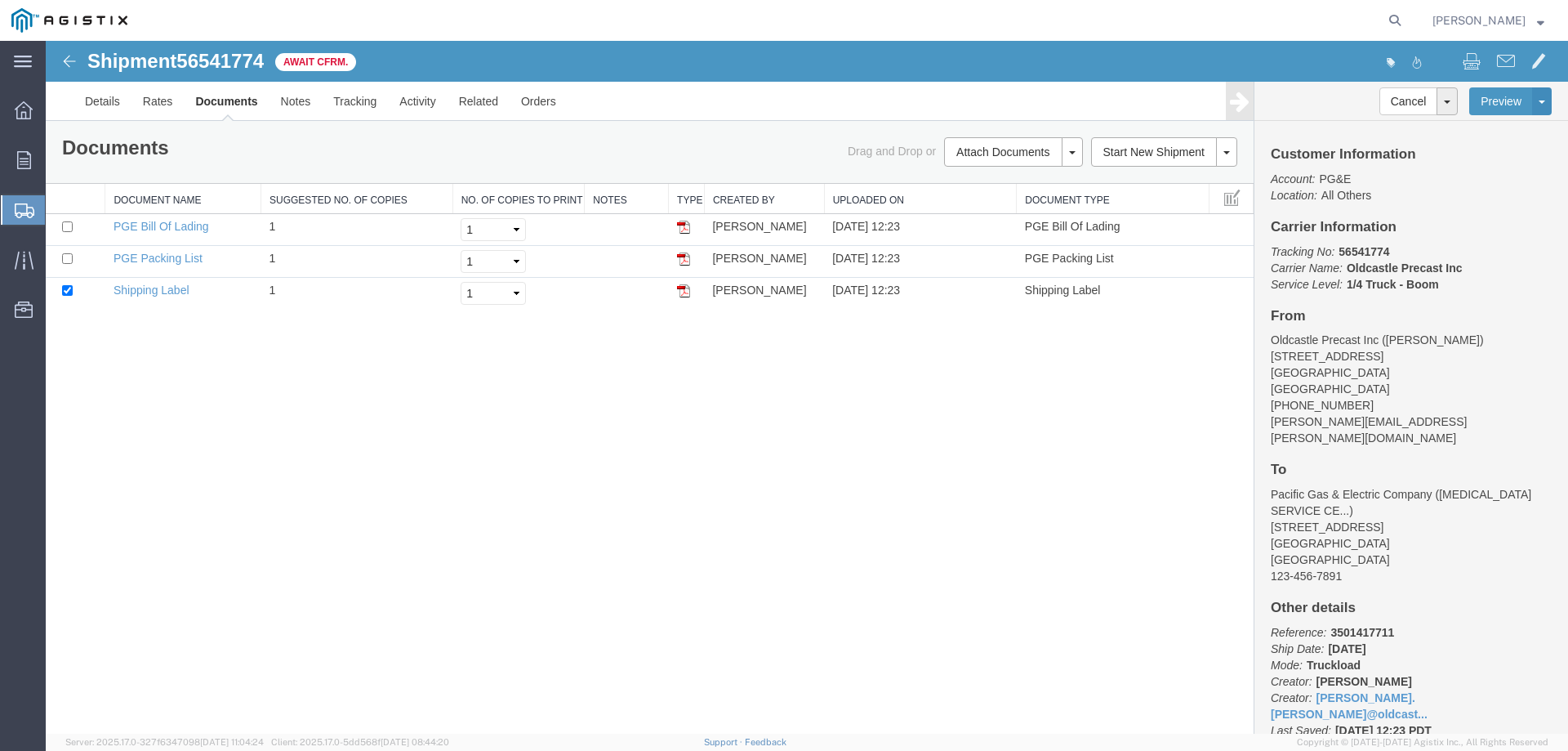
click at [84, 60] on div "Shipment 56541774 3 of 3 Await Cfrm." at bounding box center [427, 66] width 760 height 31
drag, startPoint x: 88, startPoint y: 61, endPoint x: 267, endPoint y: 61, distance: 179.0
click at [264, 61] on h1 "Shipment 56541774" at bounding box center [176, 61] width 176 height 21
copy h1 "Shipment 56541774"
click at [359, 101] on link "Tracking" at bounding box center [355, 102] width 66 height 39
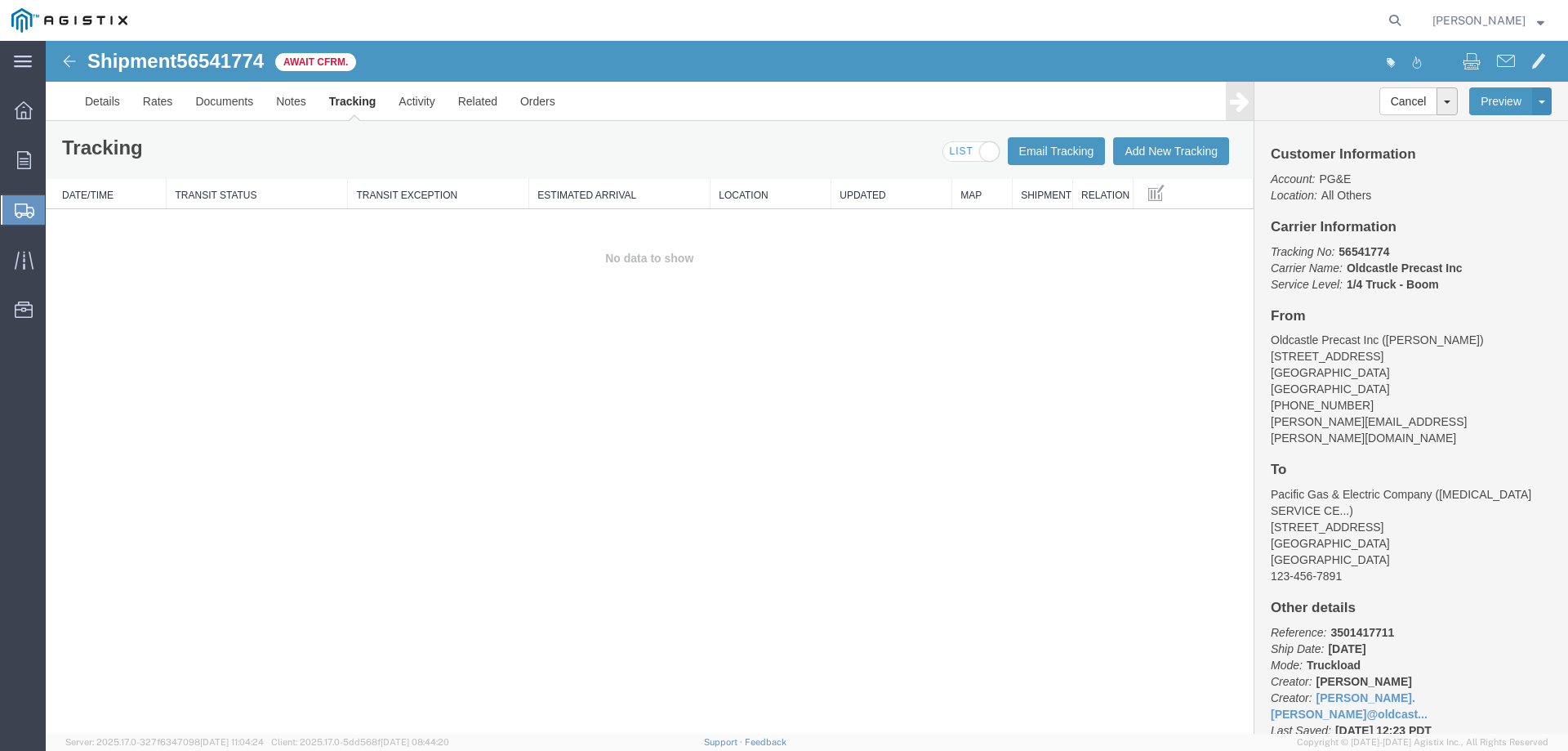
drag, startPoint x: 577, startPoint y: 412, endPoint x: 567, endPoint y: 406, distance: 11.7
click at [577, 412] on div "Shipment 56541774 0 of 0 Await Cfrm. Details Rates Documents Notes Tracking Act…" at bounding box center [806, 387] width 1523 height 692
click at [1172, 158] on button "Add New Tracking" at bounding box center [1172, 151] width 116 height 28
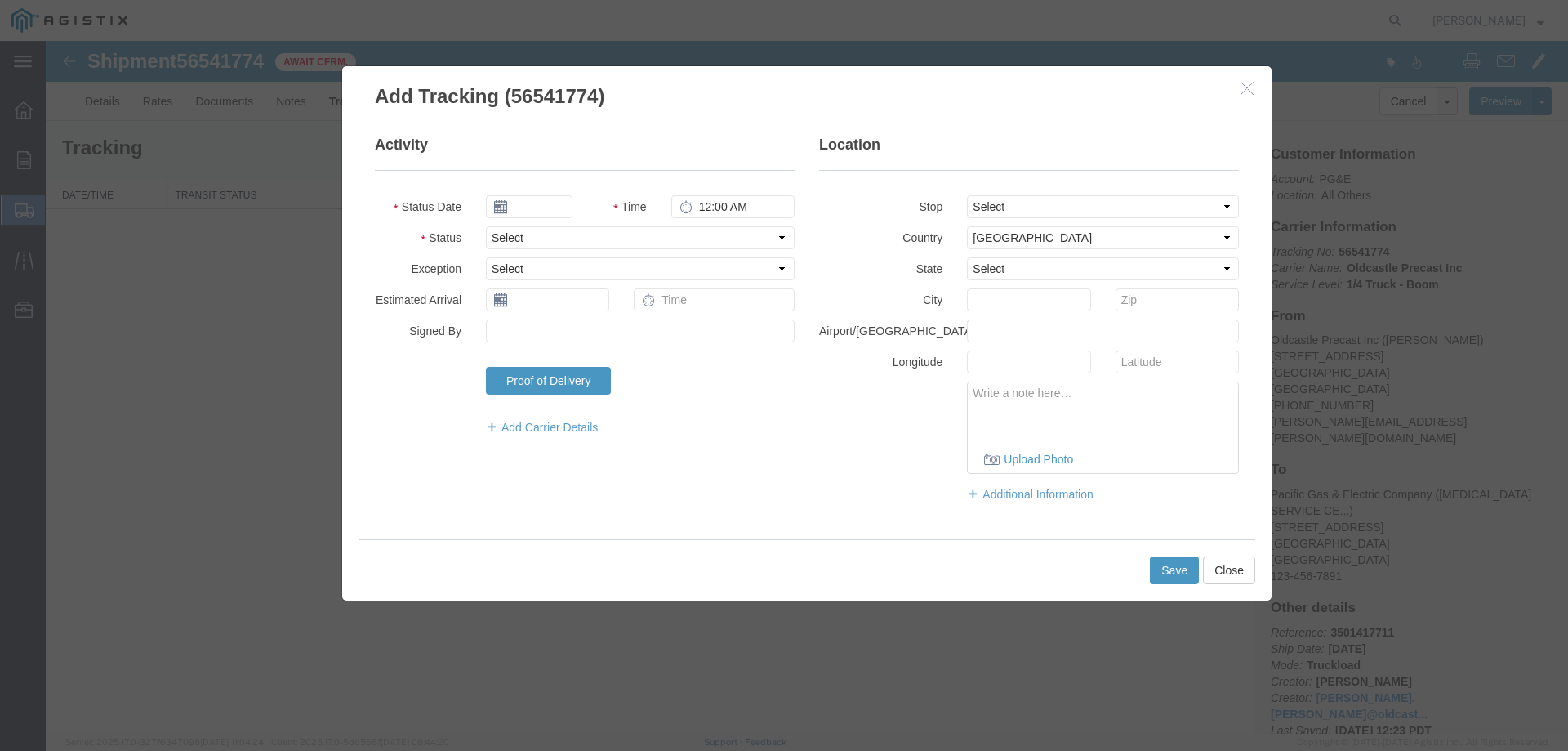
type input "[DATE]"
type input "1:00 PM"
click at [575, 231] on select "Select Arrival Notice Available Arrival Notice Imported Arrive at Delivery Loca…" at bounding box center [640, 238] width 309 height 23
select select "DELIVRED"
click at [486, 226] on select "Select Arrival Notice Available Arrival Notice Imported Arrive at Delivery Loca…" at bounding box center [640, 238] width 309 height 23
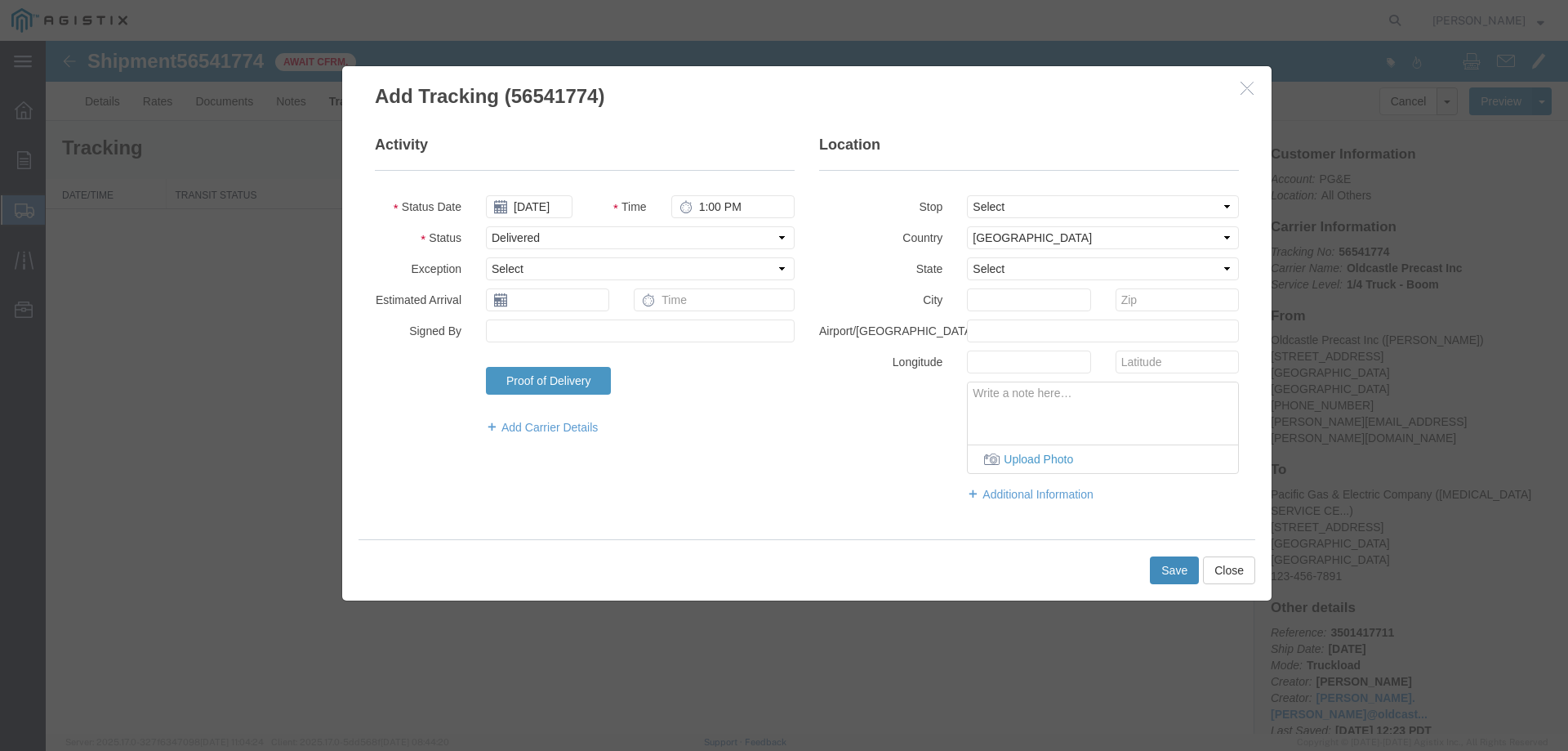
click at [1172, 576] on button "Save" at bounding box center [1174, 569] width 49 height 28
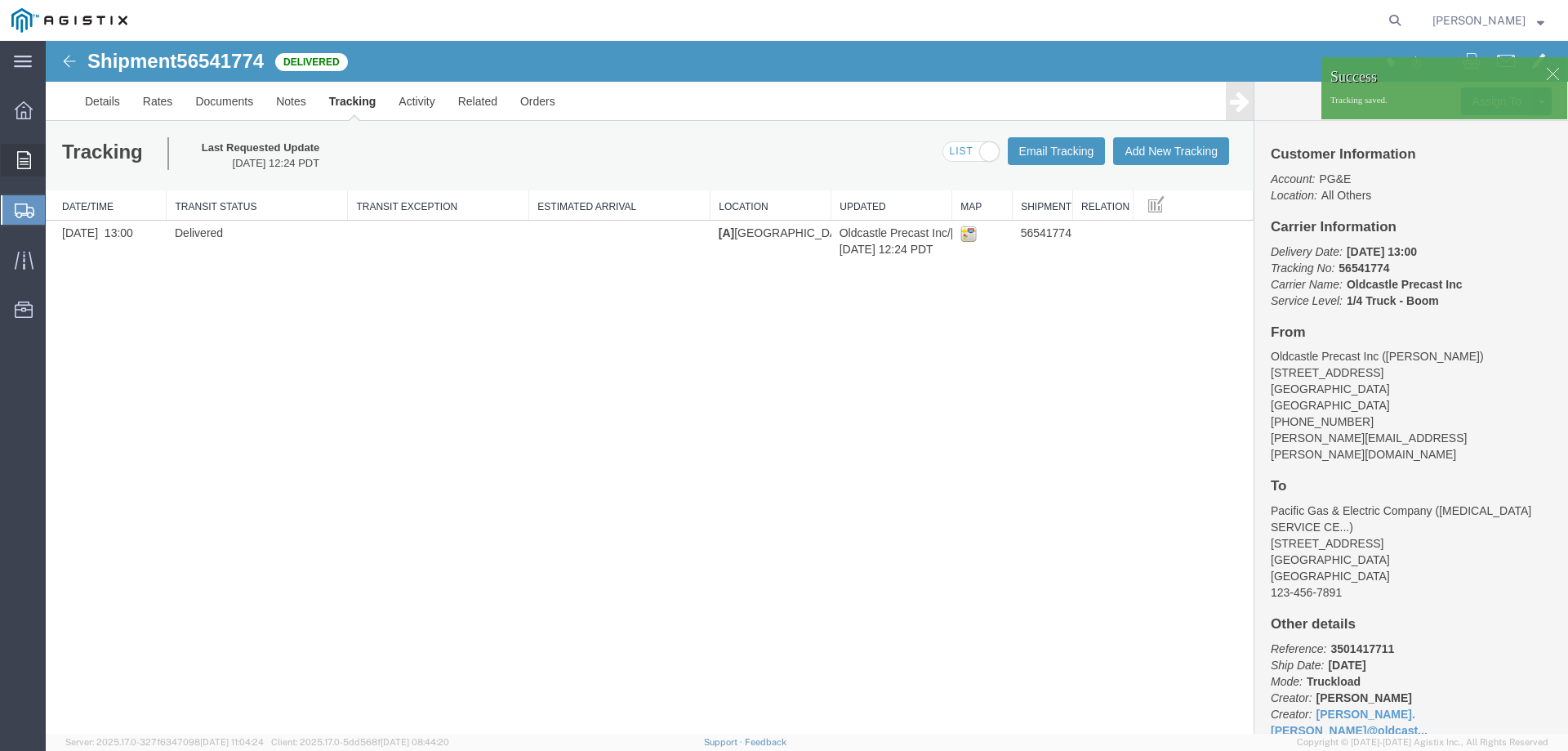
click at [27, 160] on icon at bounding box center [24, 160] width 14 height 18
